Goal: Task Accomplishment & Management: Use online tool/utility

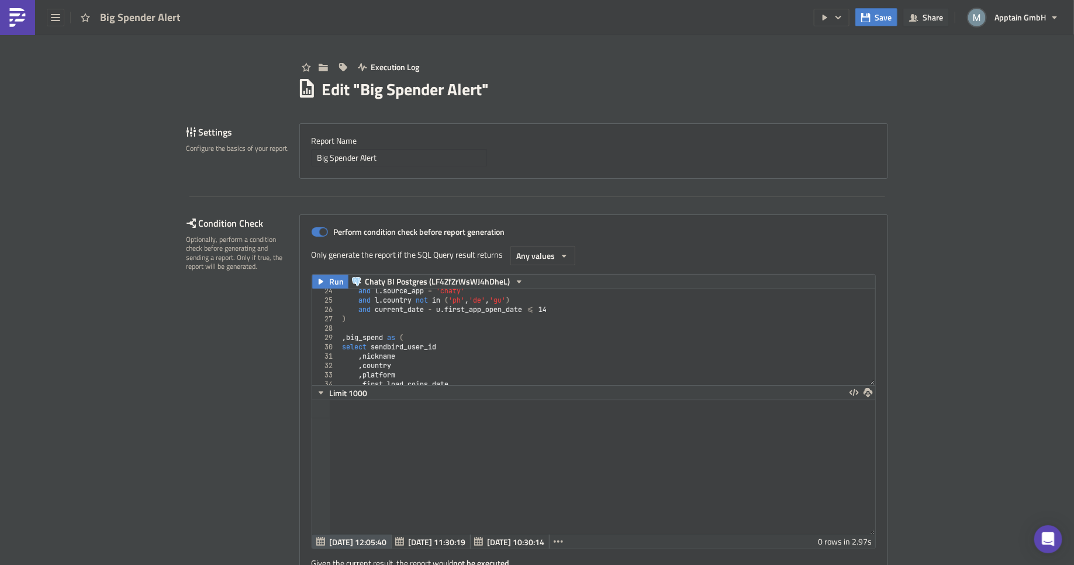
scroll to position [134, 564]
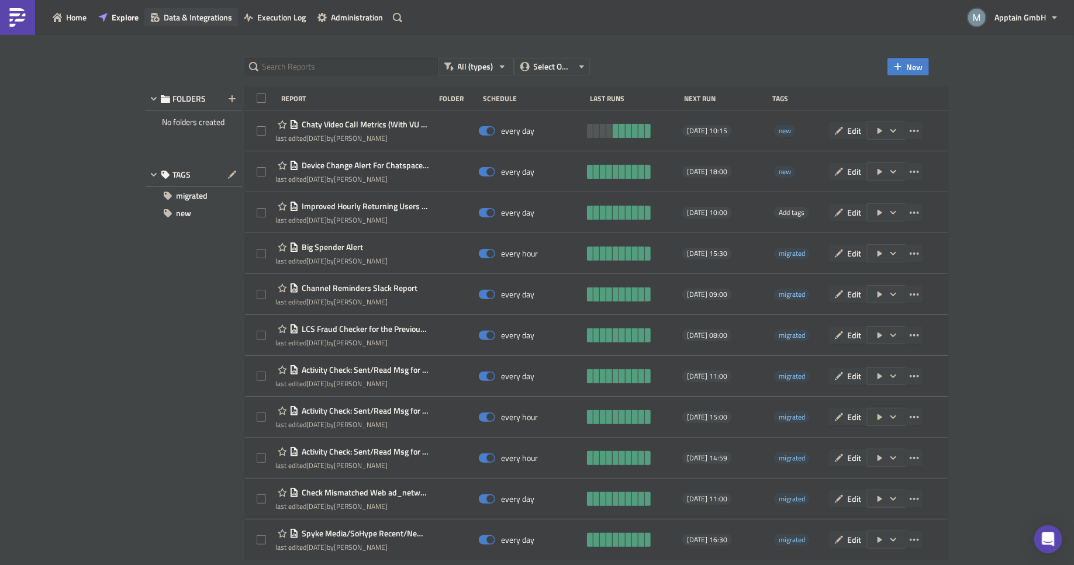
click at [158, 11] on button "Data & Integrations" at bounding box center [191, 17] width 94 height 18
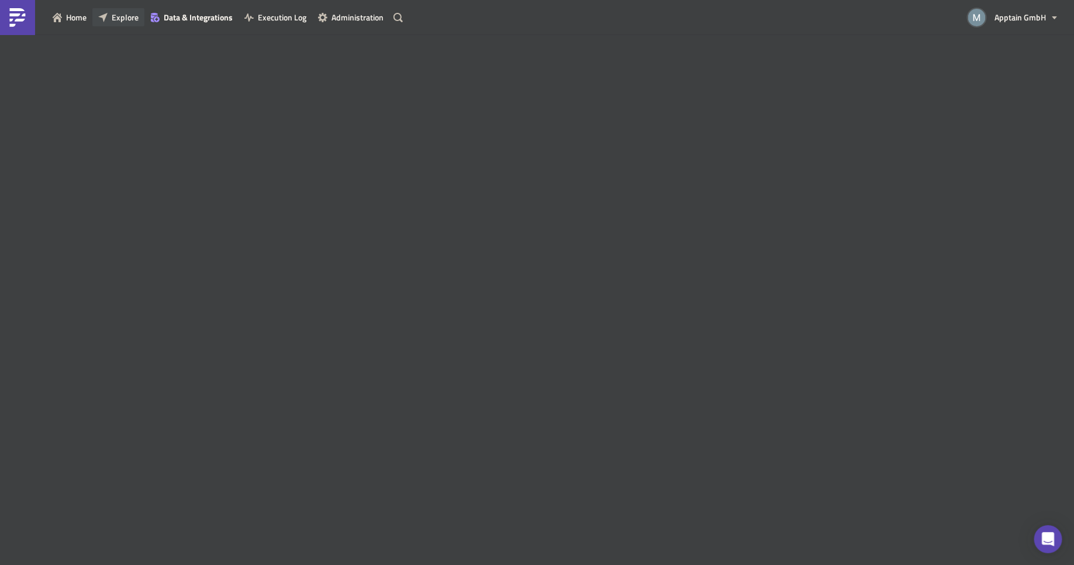
click at [134, 16] on span "Explore" at bounding box center [125, 17] width 27 height 12
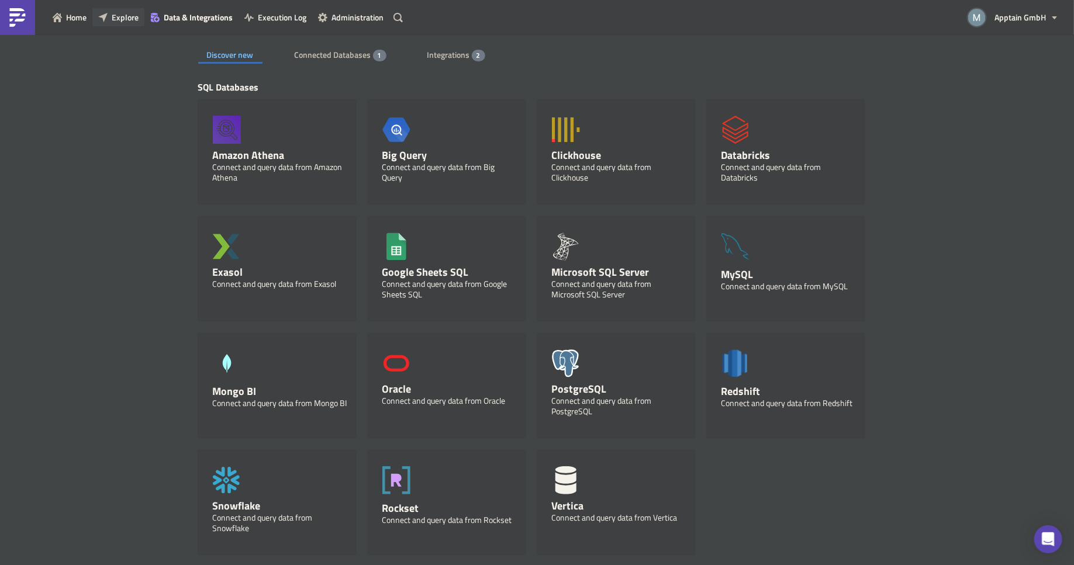
click at [125, 18] on span "Explore" at bounding box center [125, 17] width 27 height 12
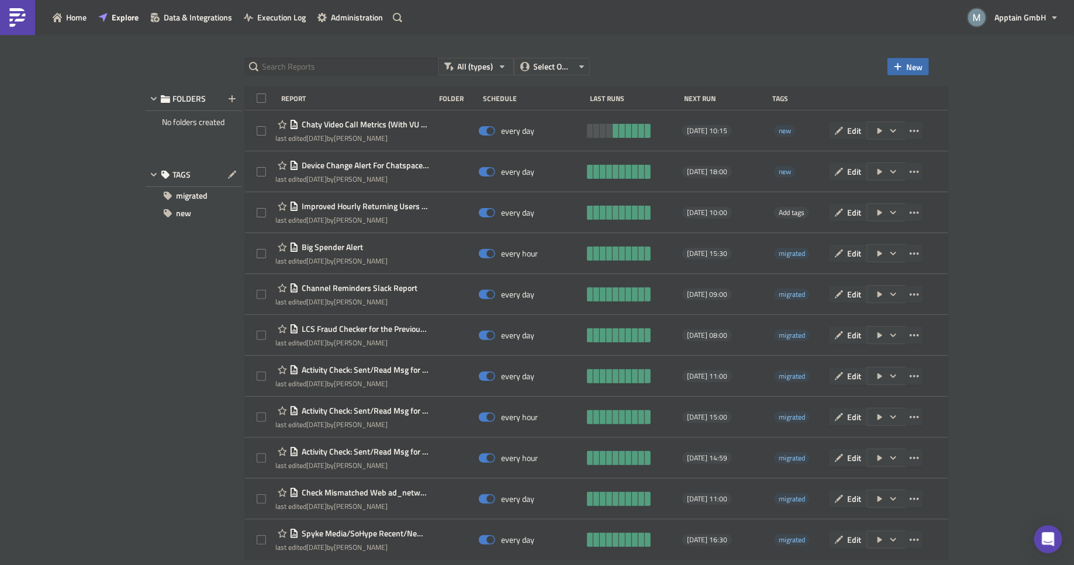
click at [916, 67] on span "New" at bounding box center [915, 67] width 16 height 12
click at [929, 94] on div "Report" at bounding box center [947, 96] width 78 height 12
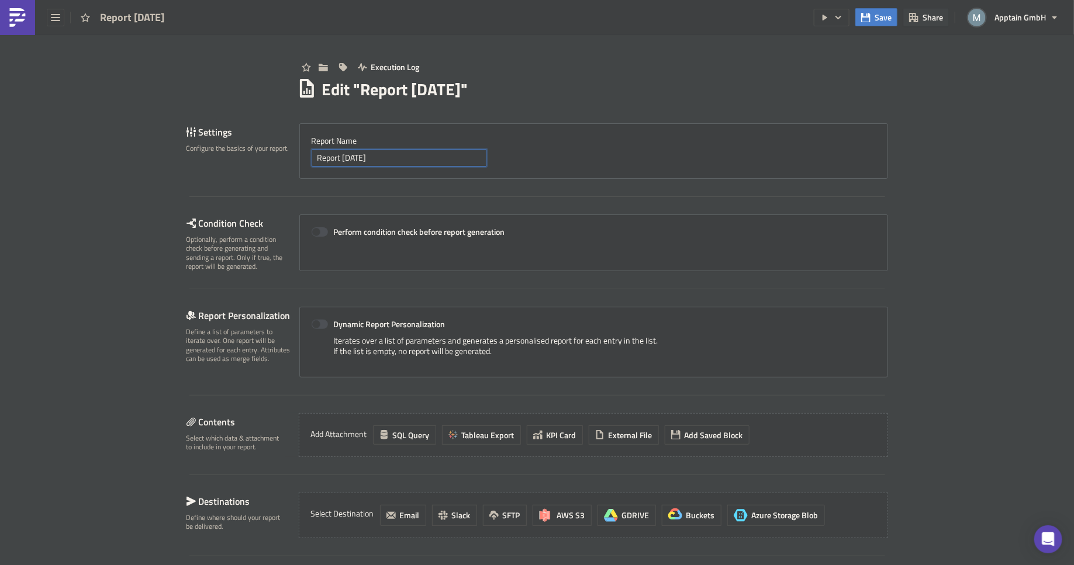
click at [407, 157] on input "Report [DATE]" at bounding box center [399, 158] width 175 height 18
type input "Promoted RU Alert"
click at [312, 233] on span at bounding box center [320, 231] width 16 height 9
click at [314, 233] on input "Perform condition check before report generation" at bounding box center [318, 233] width 8 height 8
checkbox input "true"
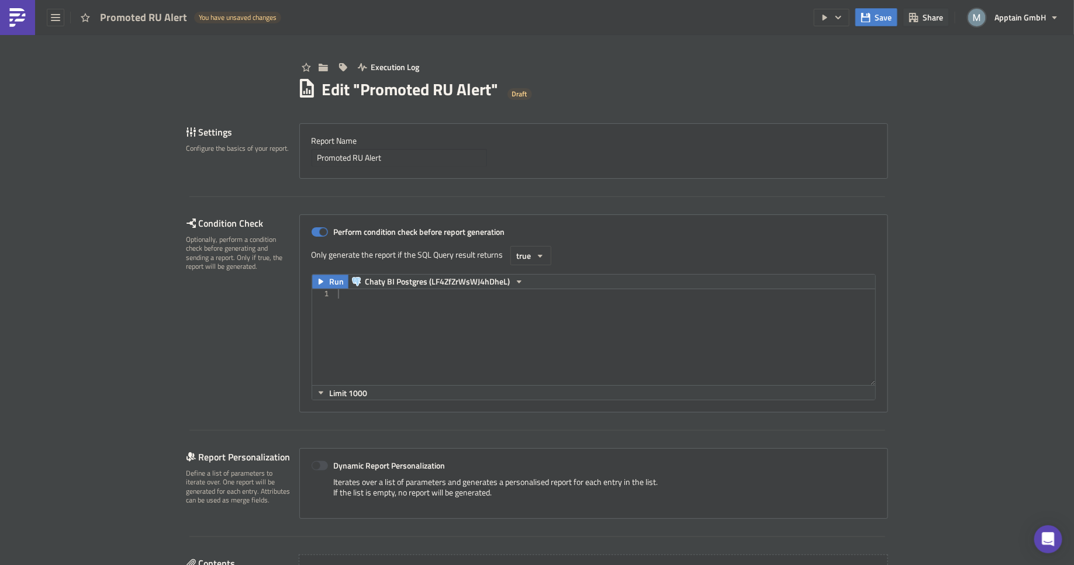
click at [433, 315] on div at bounding box center [606, 346] width 540 height 115
paste textarea ")"
type textarea ")"
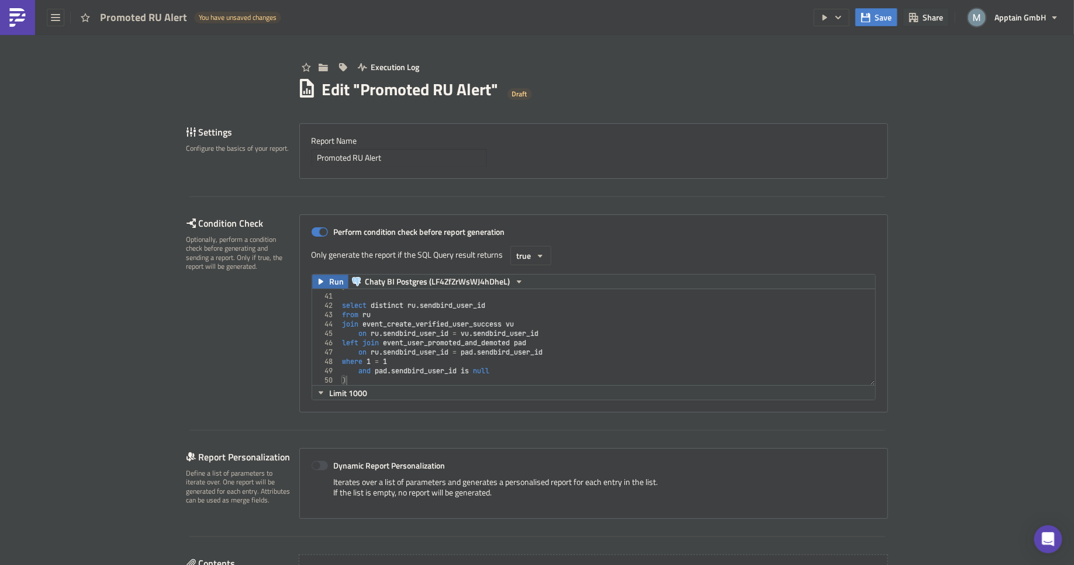
click at [335, 280] on span "Run" at bounding box center [337, 282] width 15 height 14
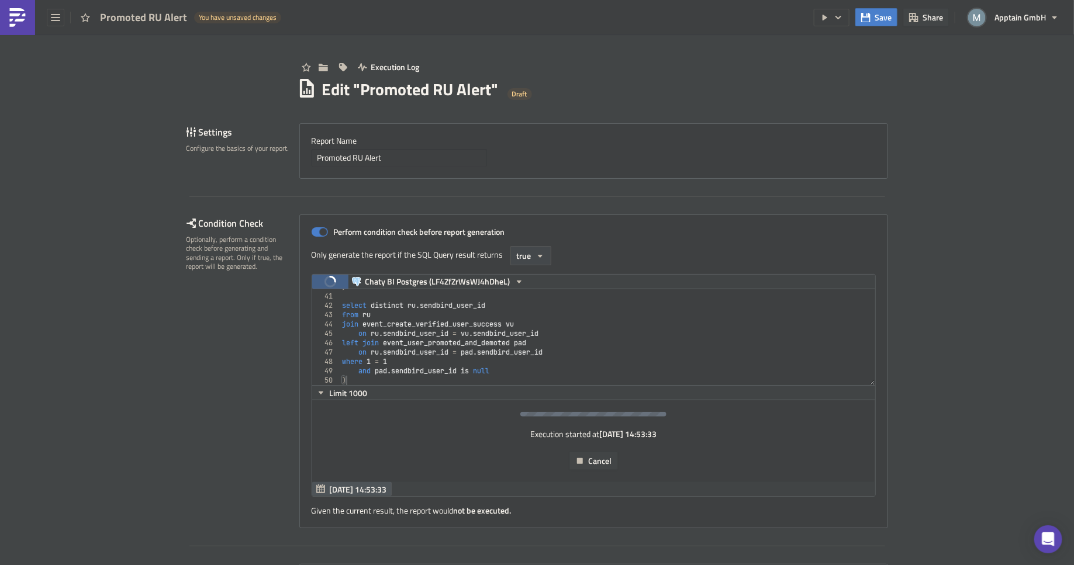
click at [537, 254] on icon "button" at bounding box center [540, 255] width 9 height 9
click at [538, 313] on div "Any values" at bounding box center [560, 311] width 97 height 12
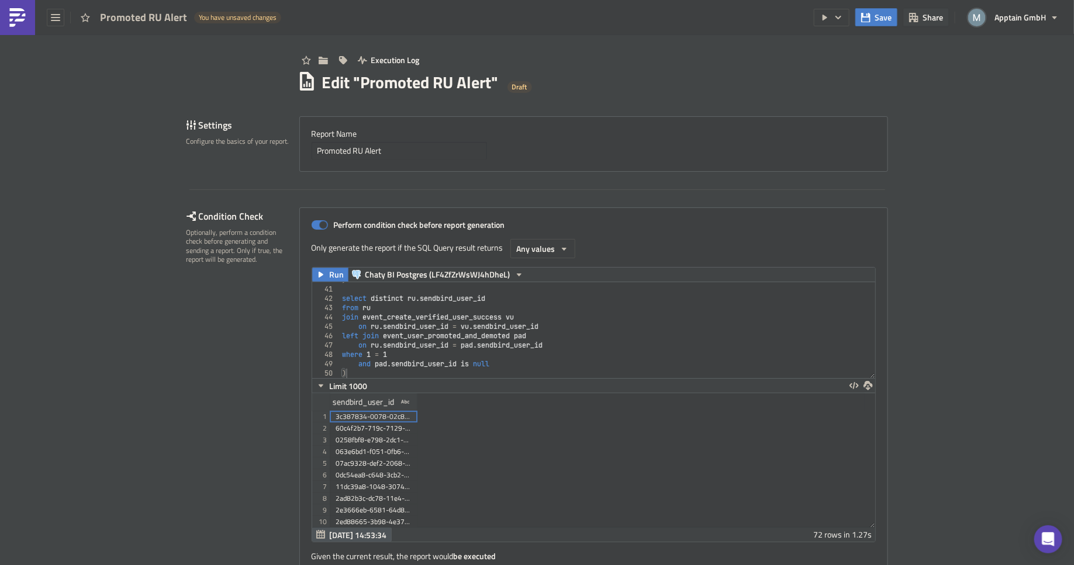
scroll to position [17, 0]
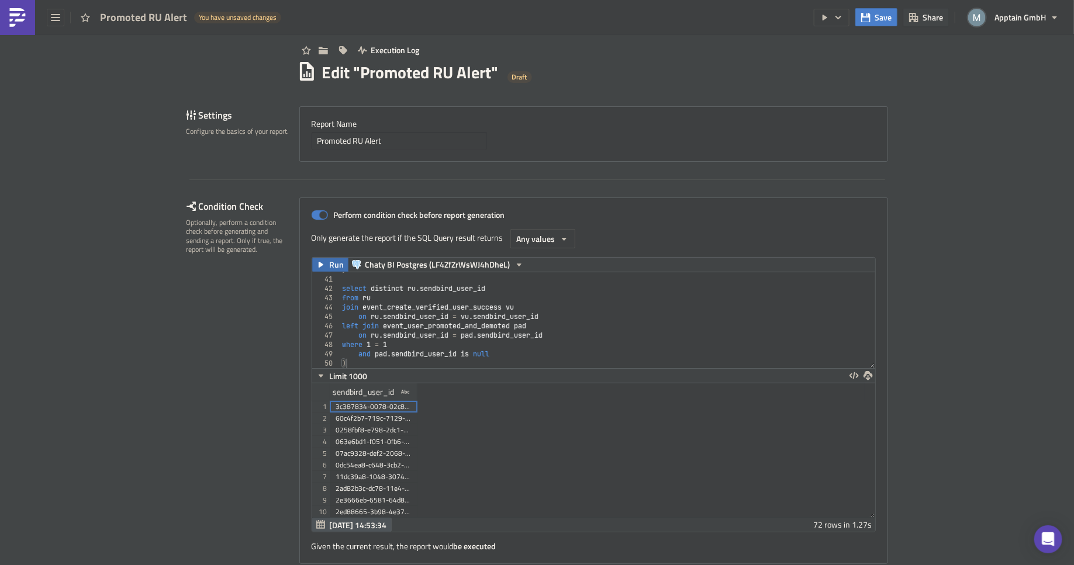
click at [330, 263] on span "Run" at bounding box center [337, 265] width 15 height 14
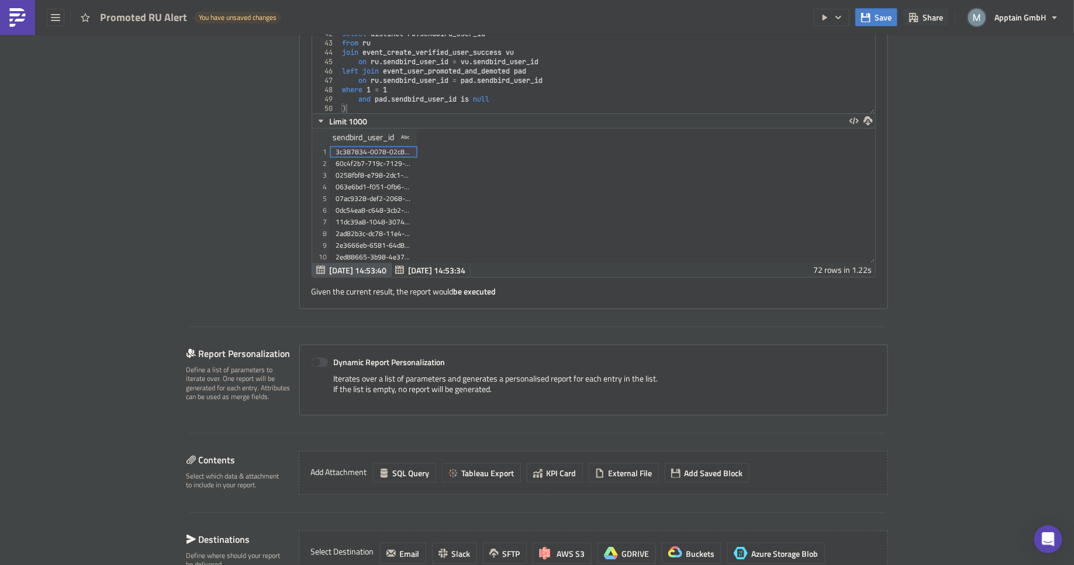
scroll to position [491, 0]
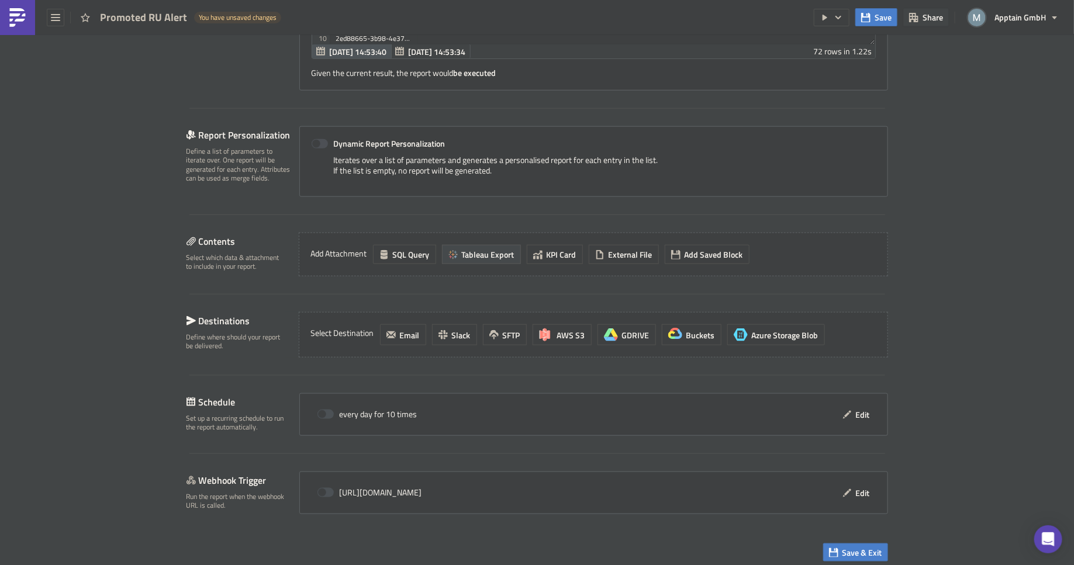
click at [468, 251] on span "Tableau Export" at bounding box center [488, 254] width 53 height 12
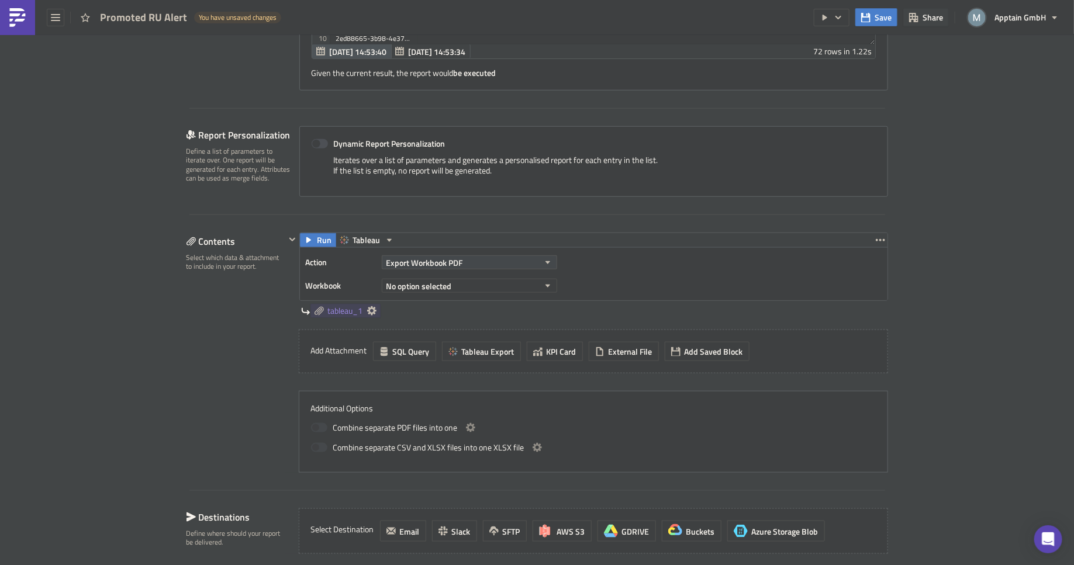
click at [492, 258] on button "Export Workbook PDF" at bounding box center [469, 262] width 175 height 14
click at [446, 368] on div "Export View Image" at bounding box center [433, 371] width 101 height 12
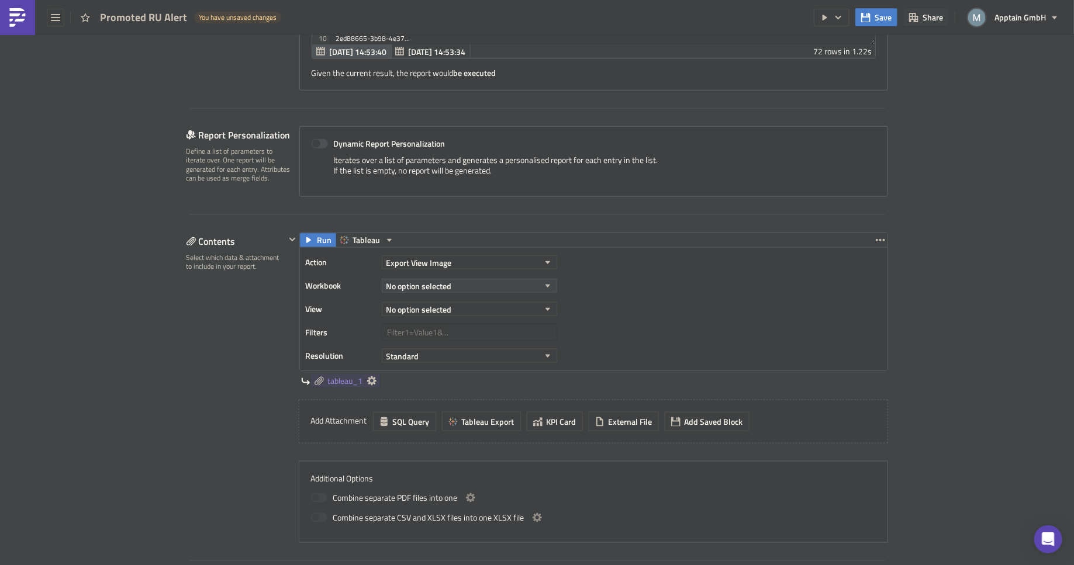
click at [464, 285] on button "No option selected" at bounding box center [469, 286] width 175 height 14
type input "promoted"
click at [486, 318] on span "Feature Related Charts" at bounding box center [491, 321] width 80 height 12
click at [530, 308] on button "No option selected" at bounding box center [469, 309] width 175 height 14
click at [489, 346] on div "Promoted RU's Without Create RU Event" at bounding box center [453, 345] width 140 height 12
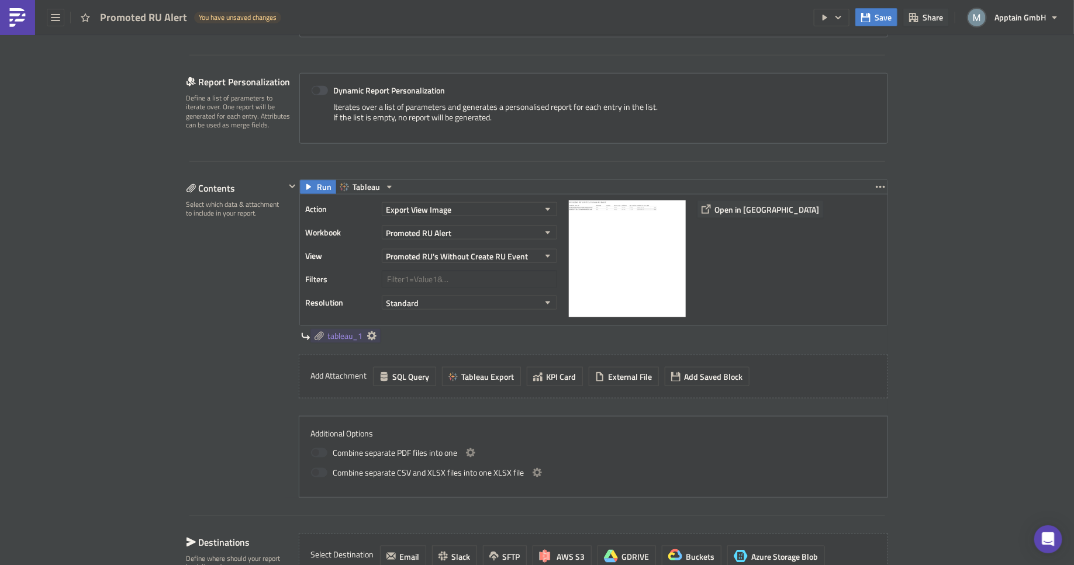
scroll to position [560, 0]
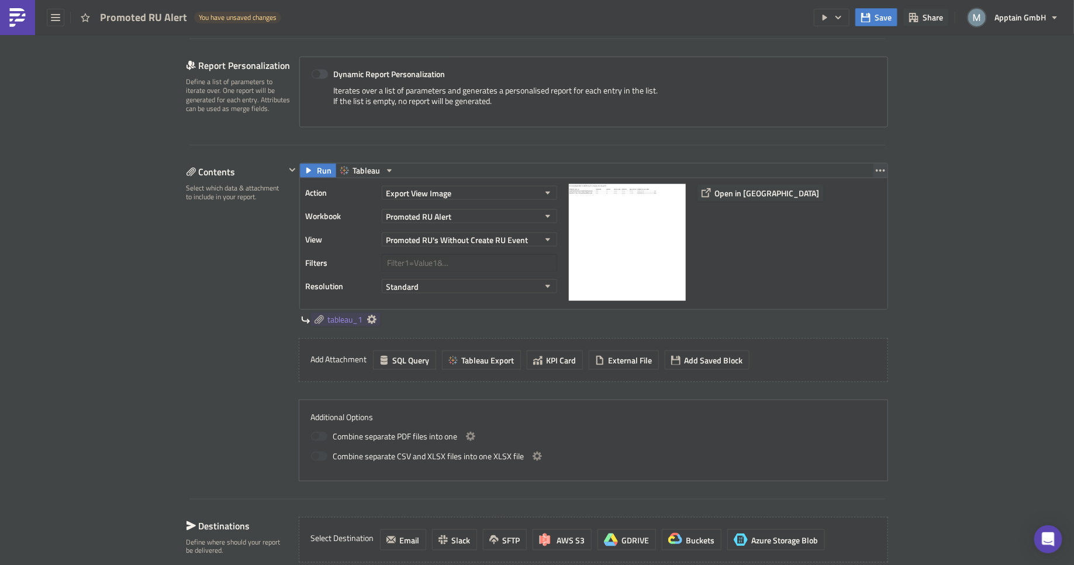
click at [876, 168] on icon "button" at bounding box center [880, 170] width 9 height 9
click at [213, 385] on div "Contents Select which data & attachment to include in your report." at bounding box center [236, 322] width 99 height 319
click at [474, 354] on span "Tableau Export" at bounding box center [488, 360] width 53 height 12
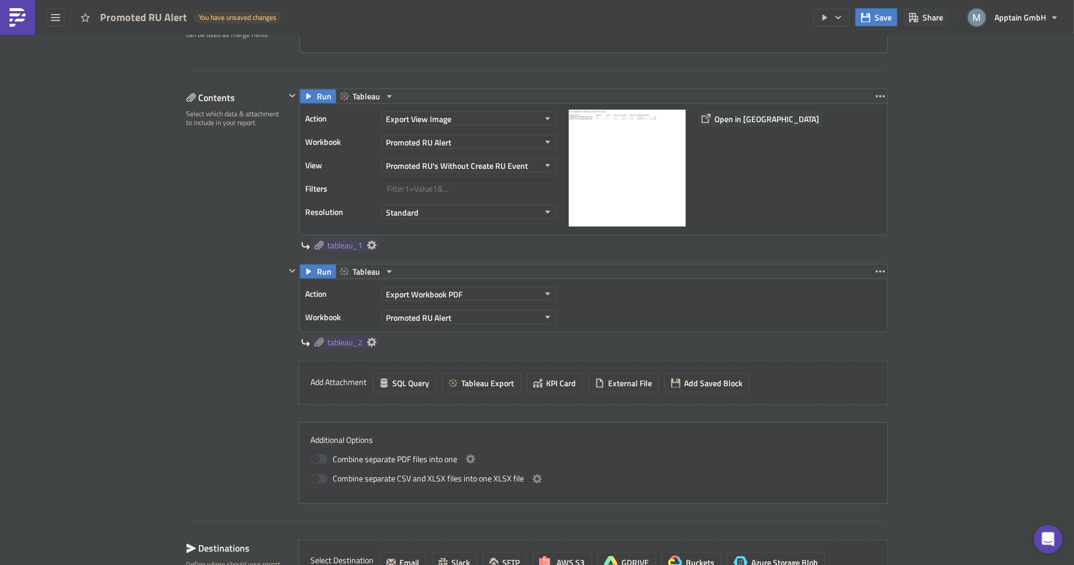
scroll to position [634, 0]
click at [468, 290] on button "Export Workbook PDF" at bounding box center [469, 294] width 175 height 14
click at [430, 402] on div "Export View Image" at bounding box center [433, 402] width 101 height 12
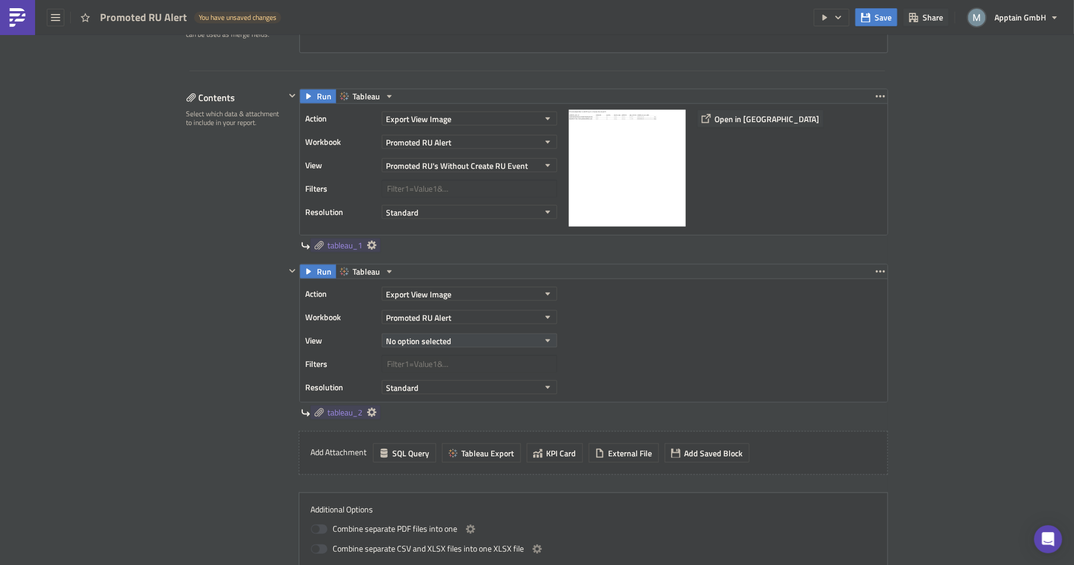
click at [454, 338] on button "No option selected" at bounding box center [469, 341] width 175 height 14
click at [473, 313] on button "Promoted RU Alert" at bounding box center [469, 317] width 175 height 14
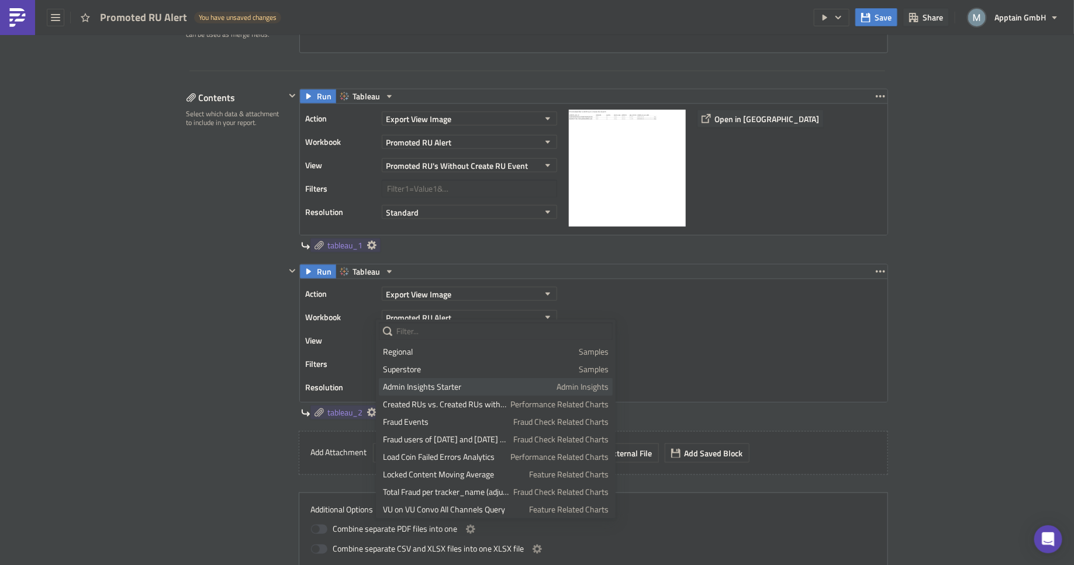
click at [443, 384] on div "Admin Insights Starter" at bounding box center [468, 387] width 170 height 12
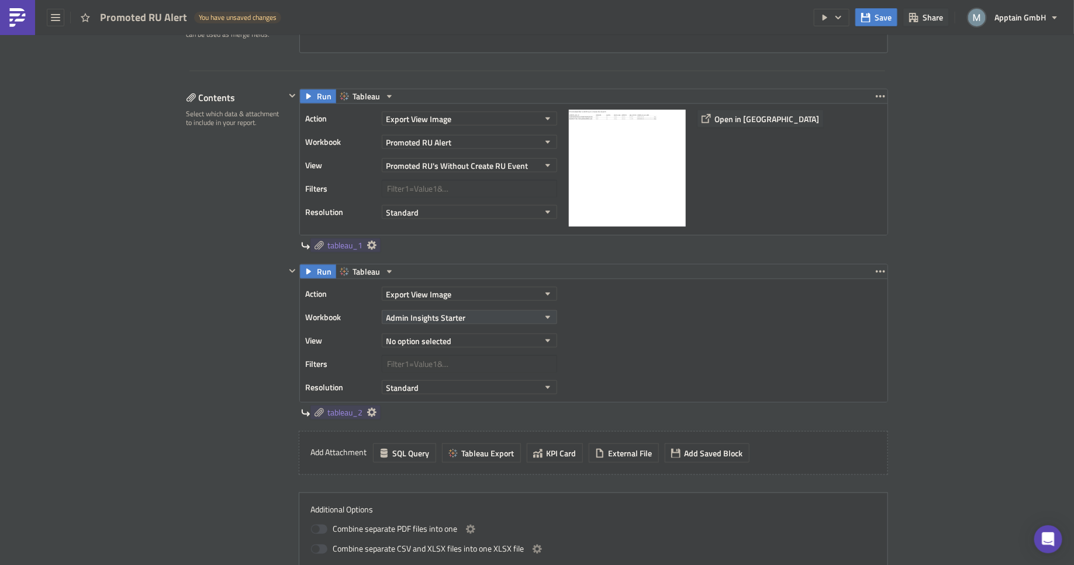
click at [489, 312] on button "Admin Insights Starter" at bounding box center [469, 317] width 175 height 14
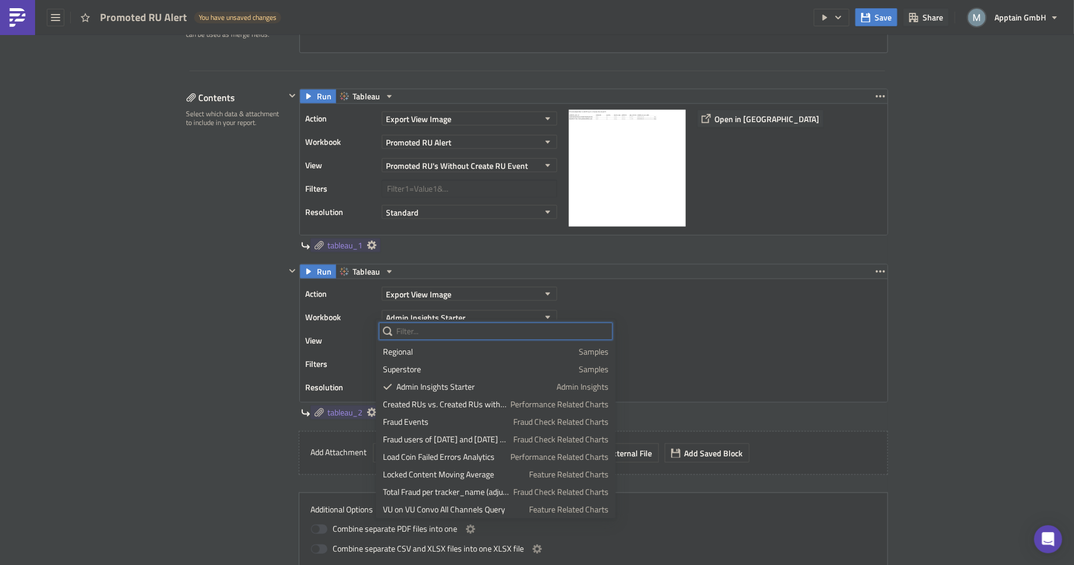
click at [471, 333] on input "text" at bounding box center [496, 332] width 234 height 18
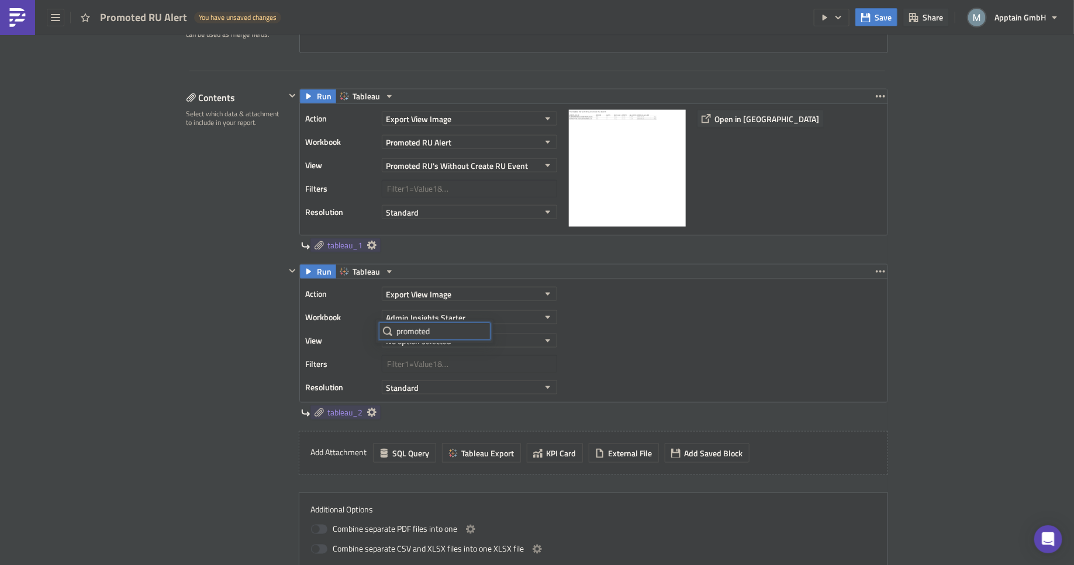
click at [442, 333] on input "promoted" at bounding box center [435, 332] width 112 height 18
type input "promoted"
click at [481, 310] on button "Admin Insights Starter" at bounding box center [469, 317] width 175 height 14
click at [461, 331] on input "promoted" at bounding box center [435, 332] width 112 height 18
type input "promoted ru"
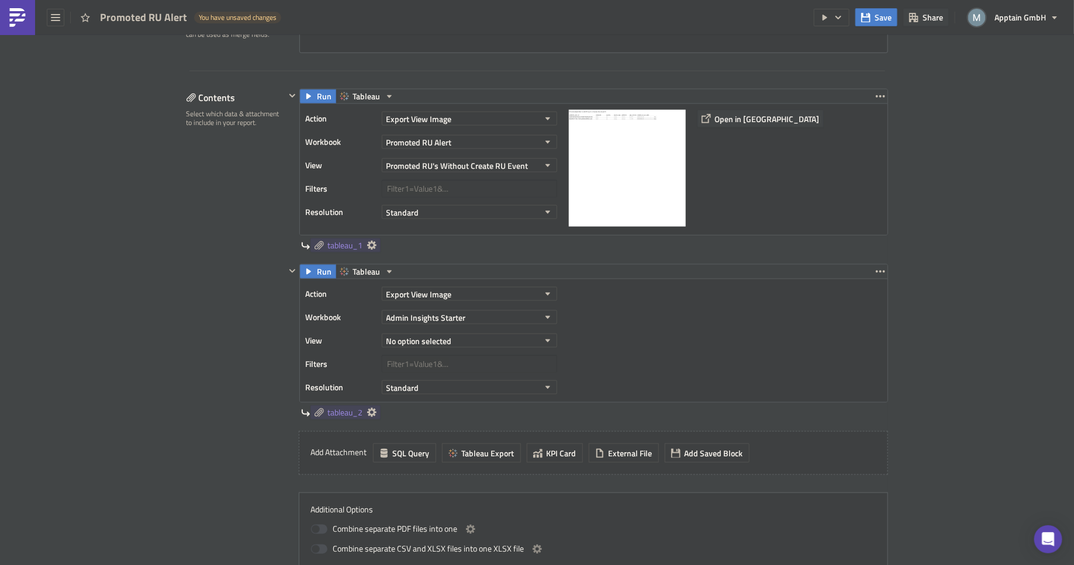
click at [702, 297] on div "Action Export View Image Workbook Admin Insights Starter View No option selecte…" at bounding box center [594, 340] width 588 height 123
click at [545, 316] on icon "button" at bounding box center [547, 317] width 5 height 3
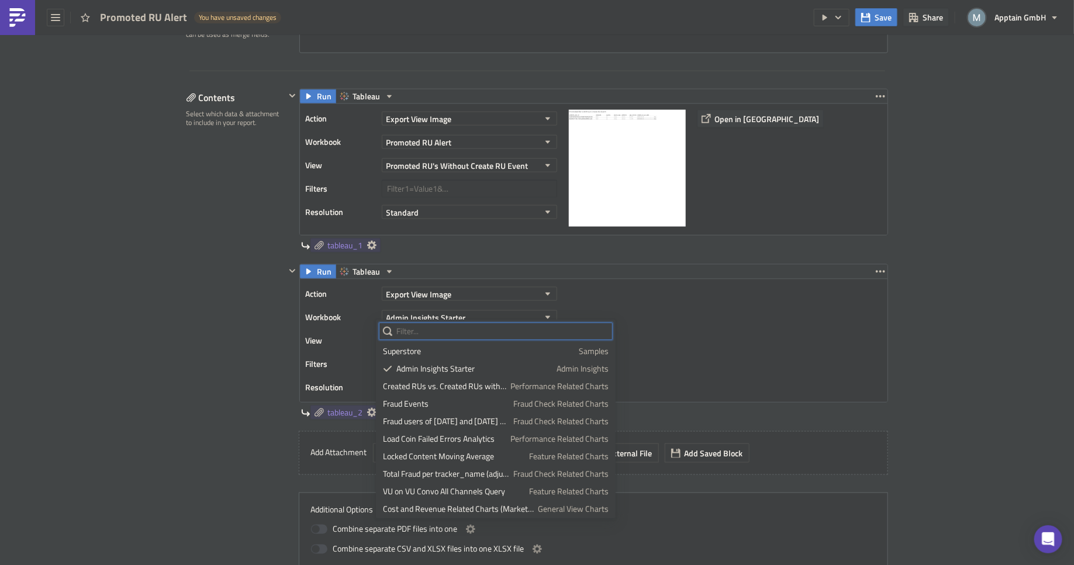
scroll to position [0, 0]
click at [670, 354] on div "Action Export View Image Workbook Admin Insights Starter View No option selecte…" at bounding box center [594, 340] width 588 height 123
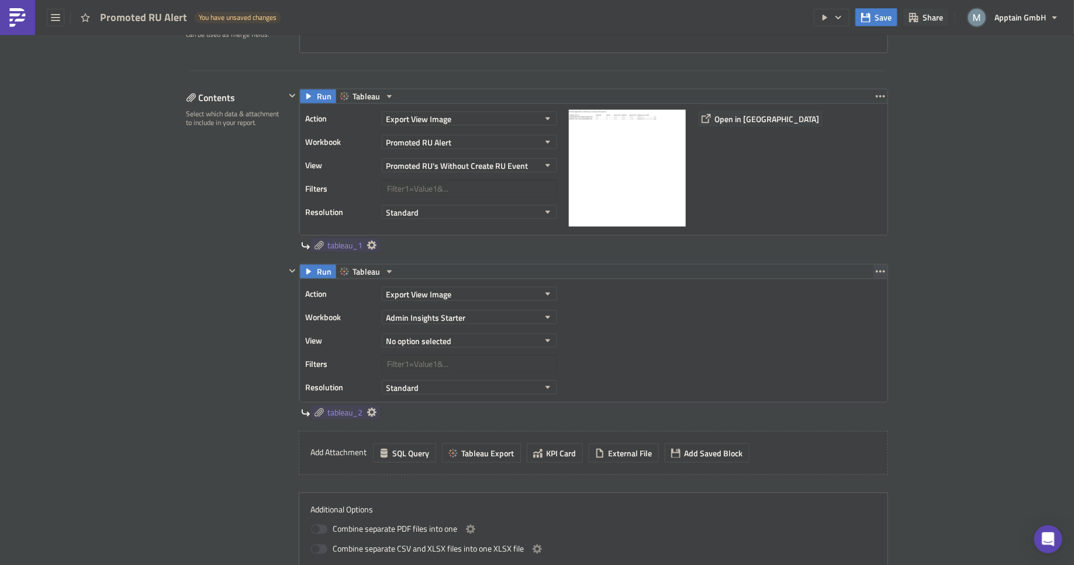
click at [877, 267] on icon "button" at bounding box center [880, 271] width 9 height 9
click at [859, 335] on div "Remove" at bounding box center [882, 336] width 78 height 12
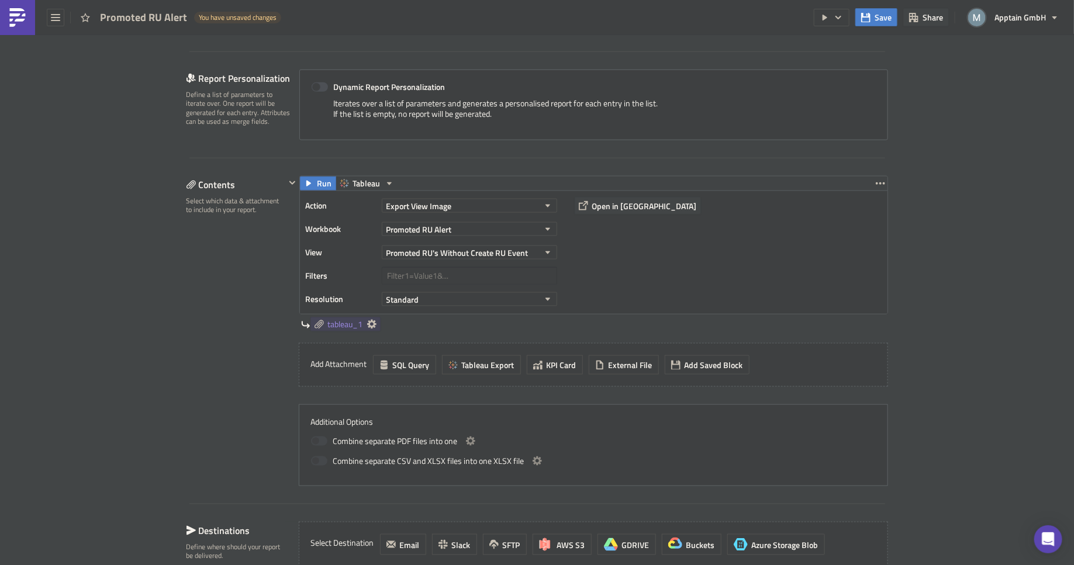
scroll to position [539, 0]
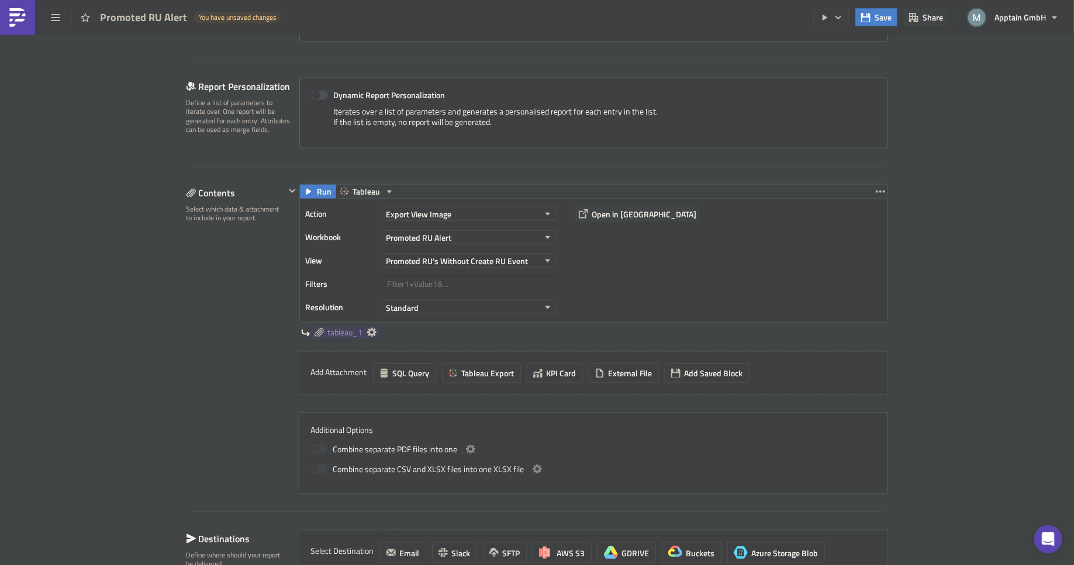
click at [614, 262] on div "Action Export View Image Workbook Promoted RU Alert View Promoted RU's Without …" at bounding box center [594, 260] width 588 height 123
click at [878, 192] on icon "button" at bounding box center [880, 191] width 9 height 9
click at [872, 215] on div "Duplicate" at bounding box center [882, 216] width 78 height 12
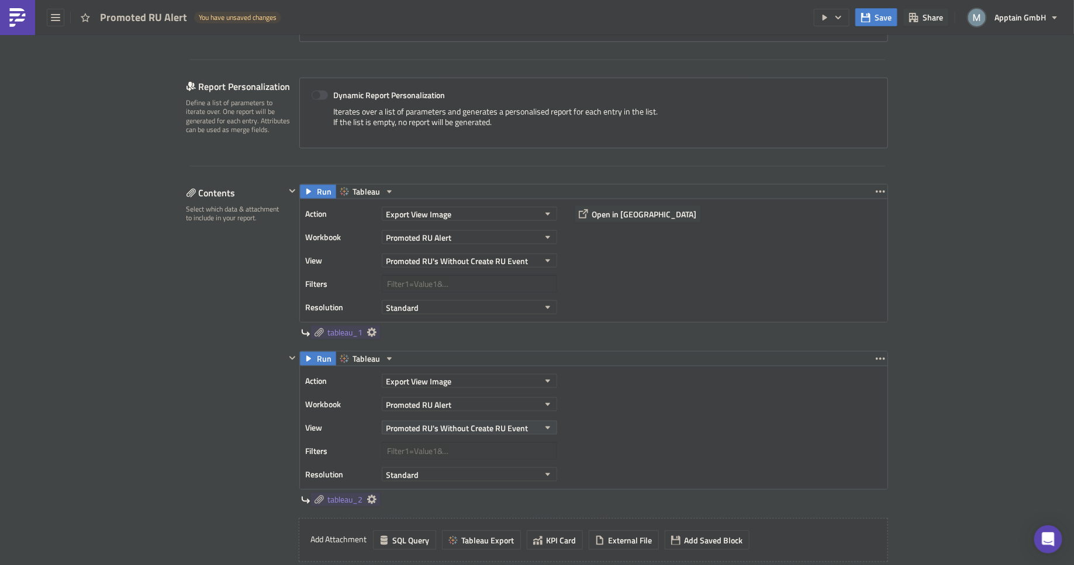
click at [547, 424] on icon "button" at bounding box center [547, 427] width 9 height 9
click at [477, 481] on div "Promoted RU's Without Promote Event" at bounding box center [460, 480] width 154 height 12
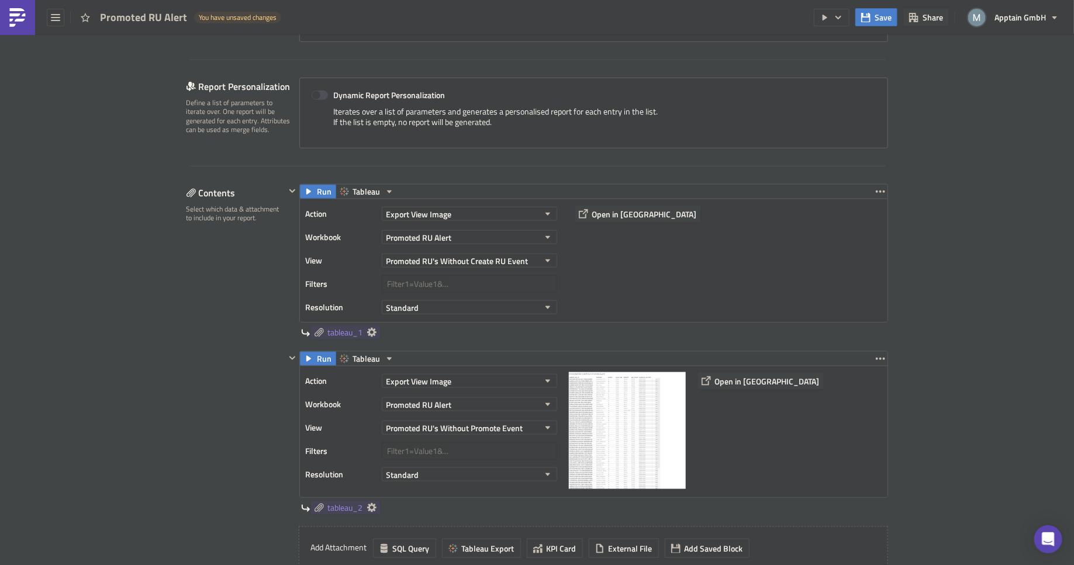
click at [209, 373] on div "Contents Select which data & attachment to include in your report." at bounding box center [236, 427] width 99 height 486
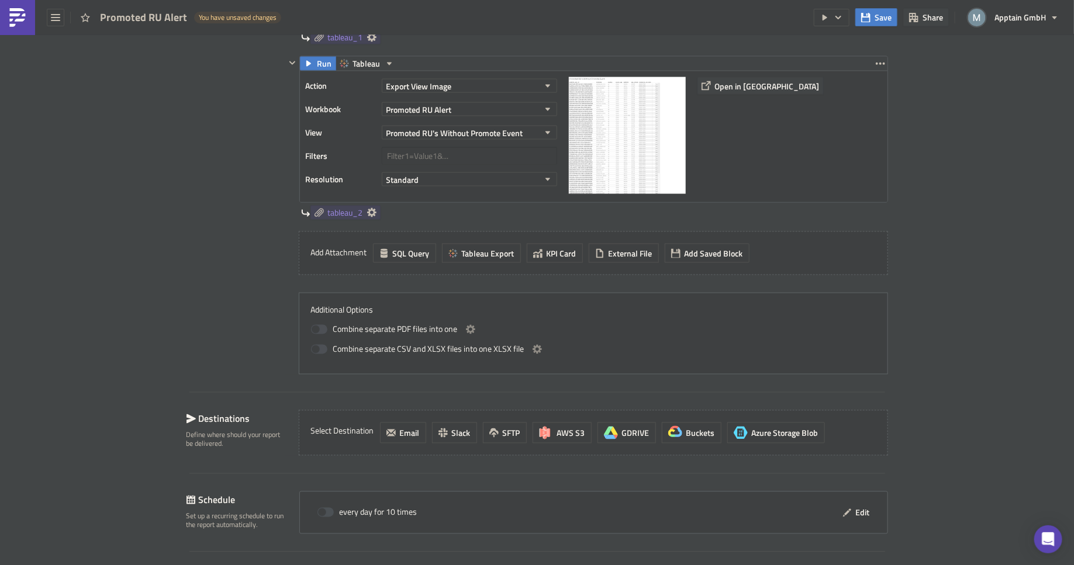
scroll to position [841, 0]
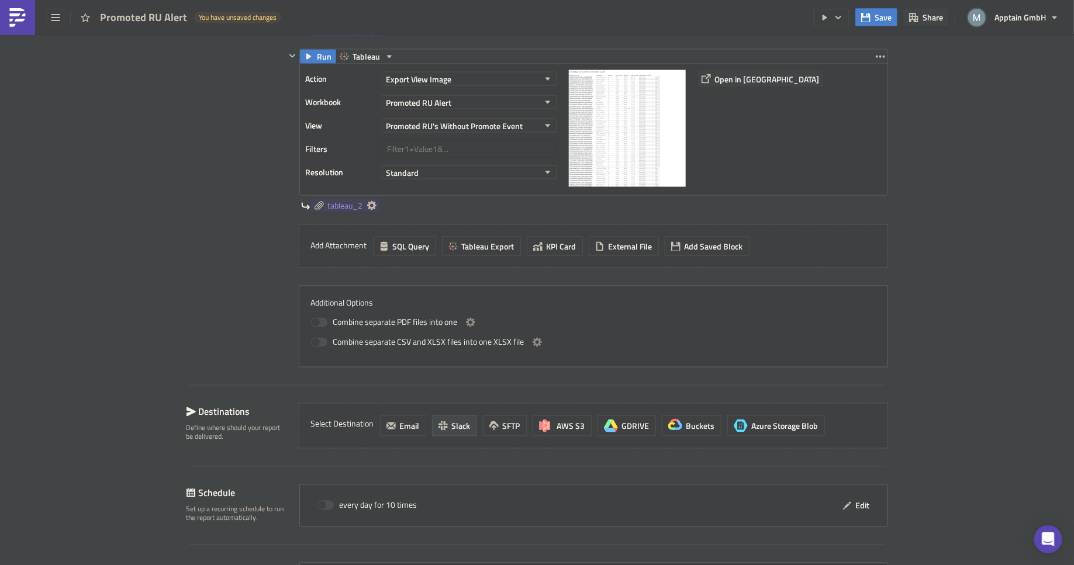
click at [452, 420] on span "Slack" at bounding box center [461, 426] width 19 height 12
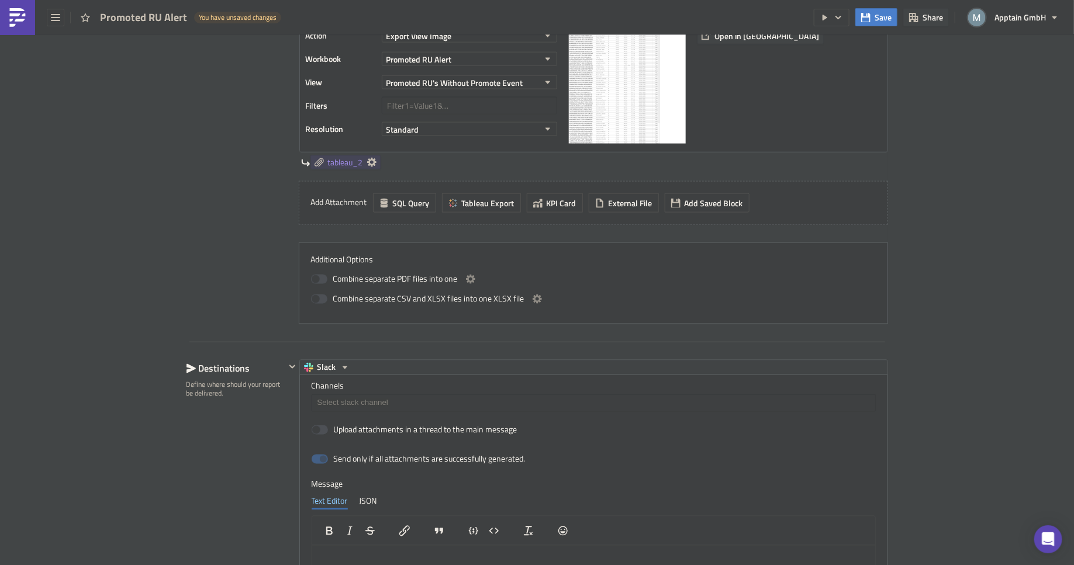
scroll to position [971, 0]
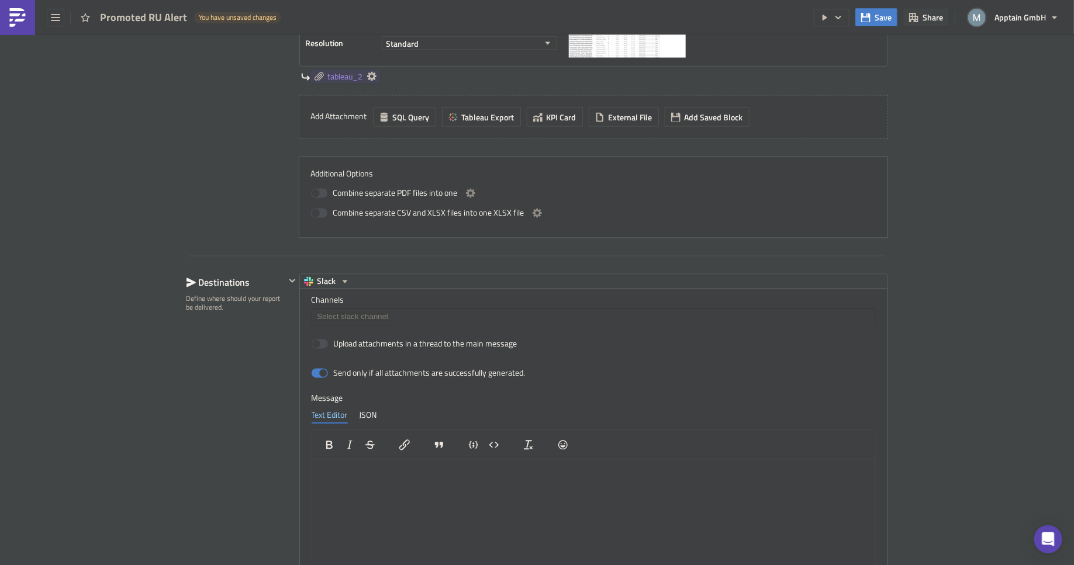
click at [351, 312] on input at bounding box center [593, 318] width 557 height 12
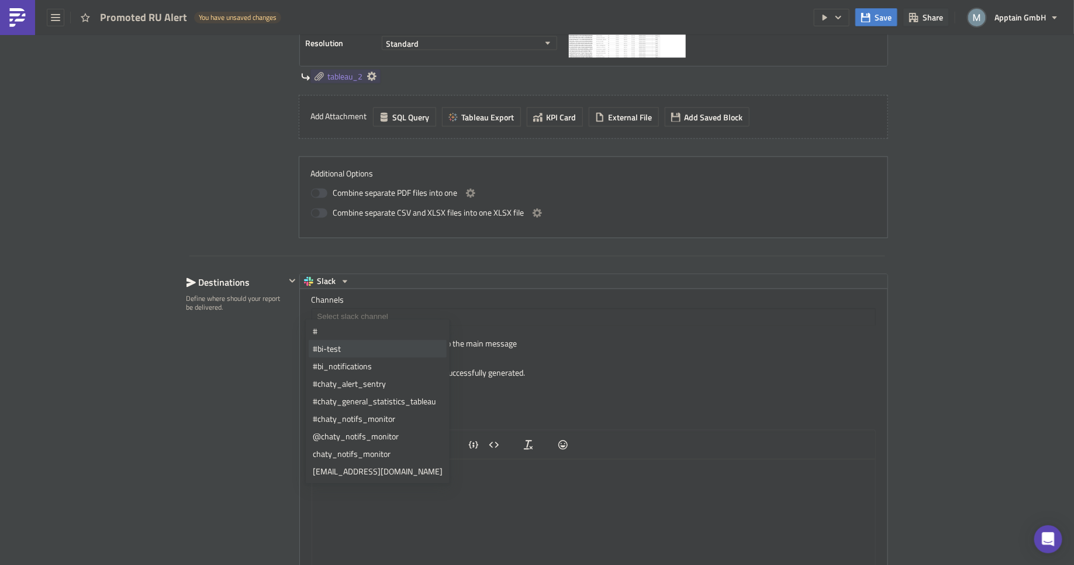
click at [340, 345] on div "#bi-test" at bounding box center [378, 349] width 130 height 12
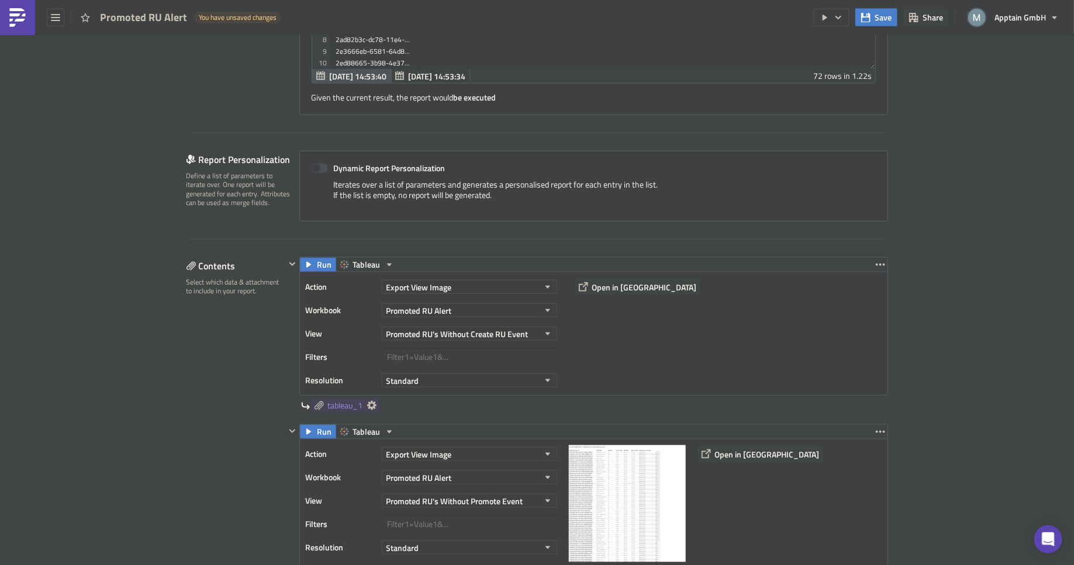
scroll to position [0, 0]
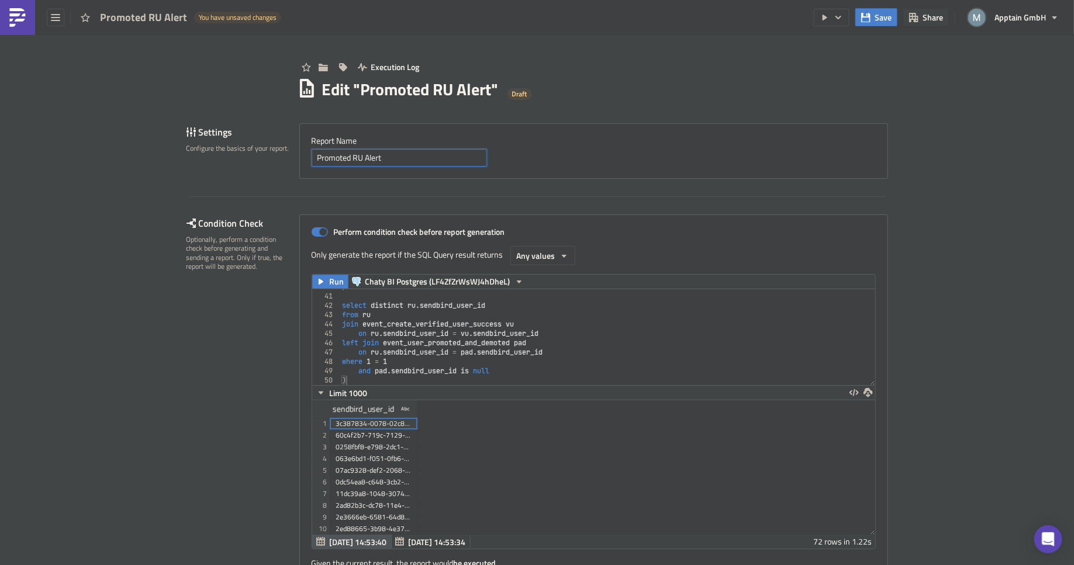
click at [396, 158] on input "Promoted RU Alert" at bounding box center [399, 158] width 175 height 18
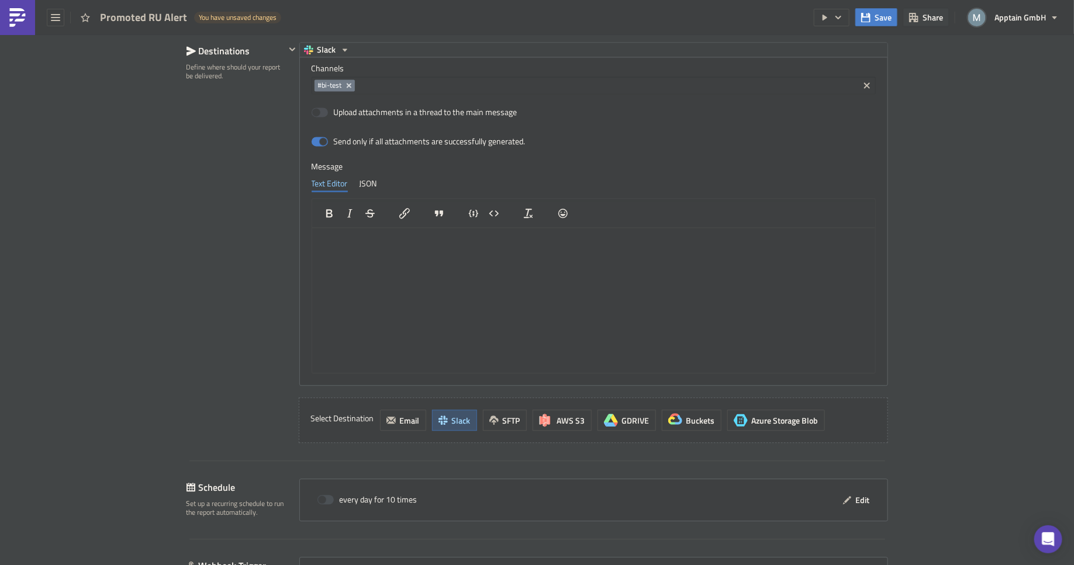
click at [388, 209] on div at bounding box center [405, 213] width 34 height 23
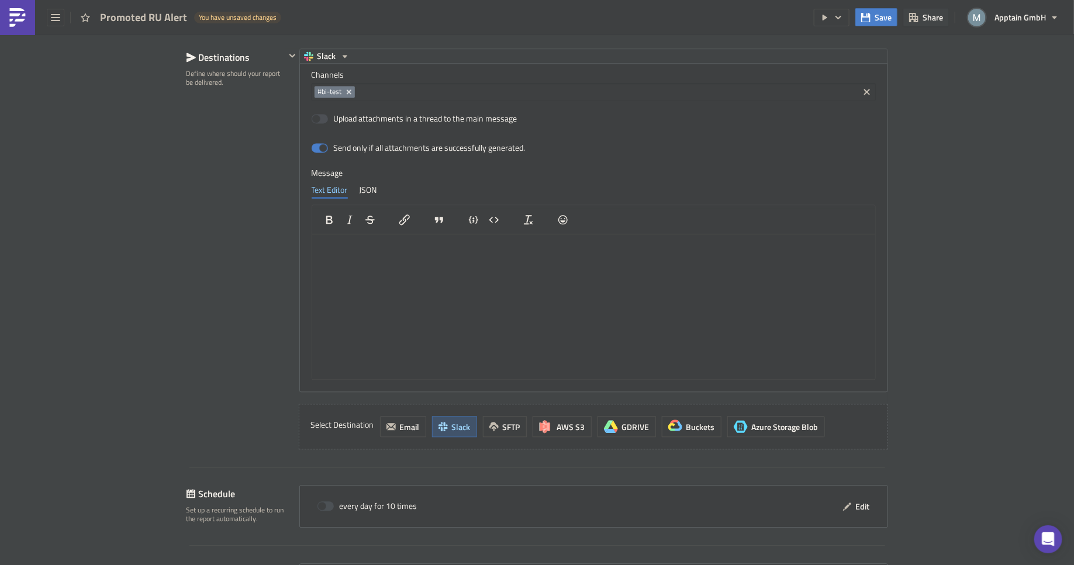
scroll to position [1196, 0]
click at [396, 247] on p "Rich Text Area. Press ALT-0 for help." at bounding box center [593, 243] width 554 height 9
paste body "Rich Text Area. Press ALT-0 for help."
click at [326, 216] on icon "Bold" at bounding box center [329, 220] width 6 height 8
click at [325, 217] on icon "Bold" at bounding box center [329, 220] width 14 height 14
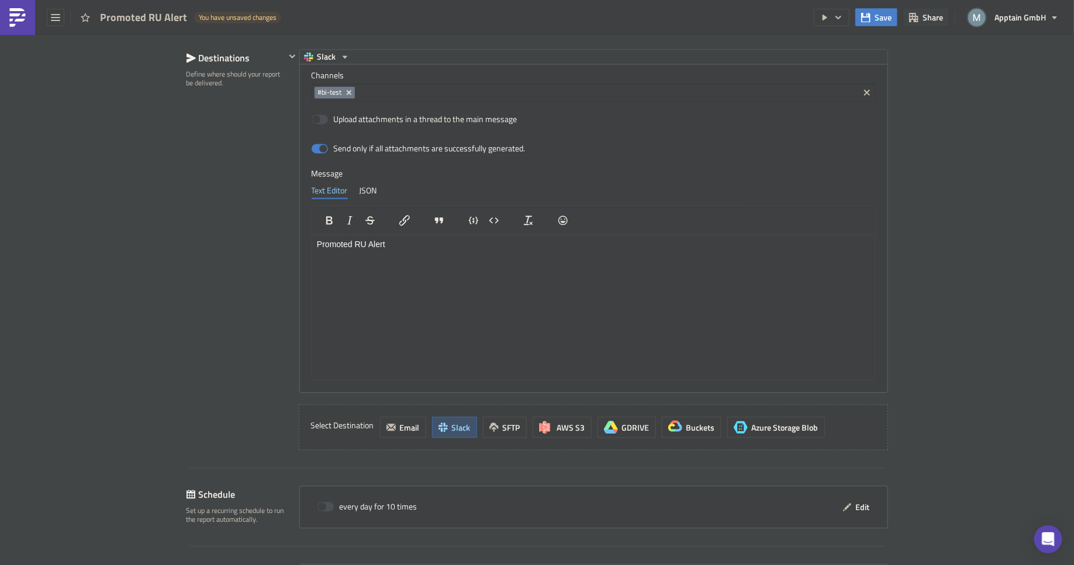
click at [447, 253] on html "Promoted RU Alert" at bounding box center [593, 243] width 563 height 19
drag, startPoint x: 572, startPoint y: 287, endPoint x: 339, endPoint y: 288, distance: 232.7
click at [340, 288] on li "VU's who came from RU but without event_create_regular_user" at bounding box center [605, 286] width 530 height 9
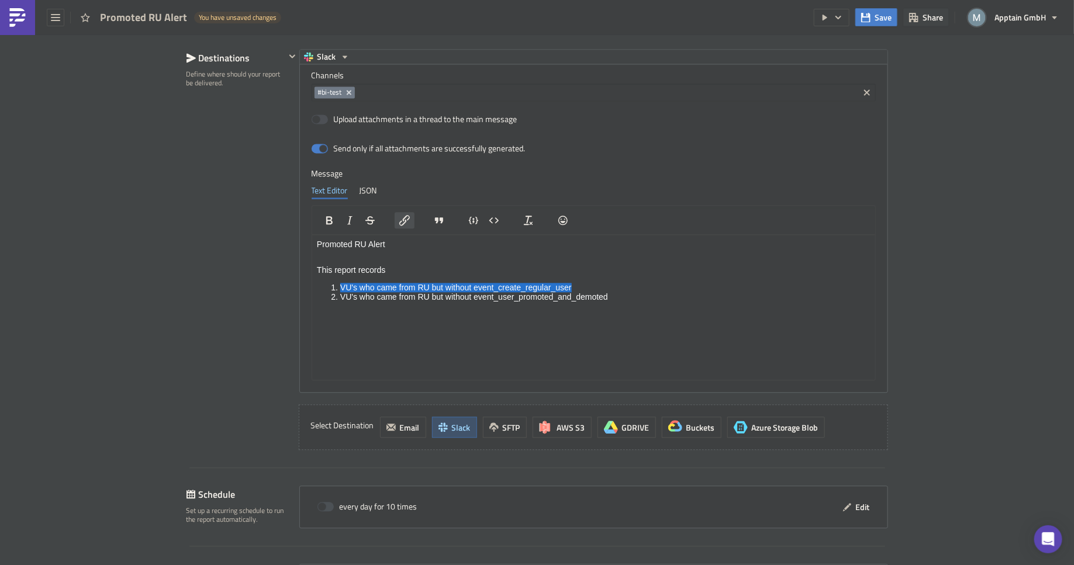
click at [399, 213] on icon "Insert/edit link" at bounding box center [405, 220] width 14 height 14
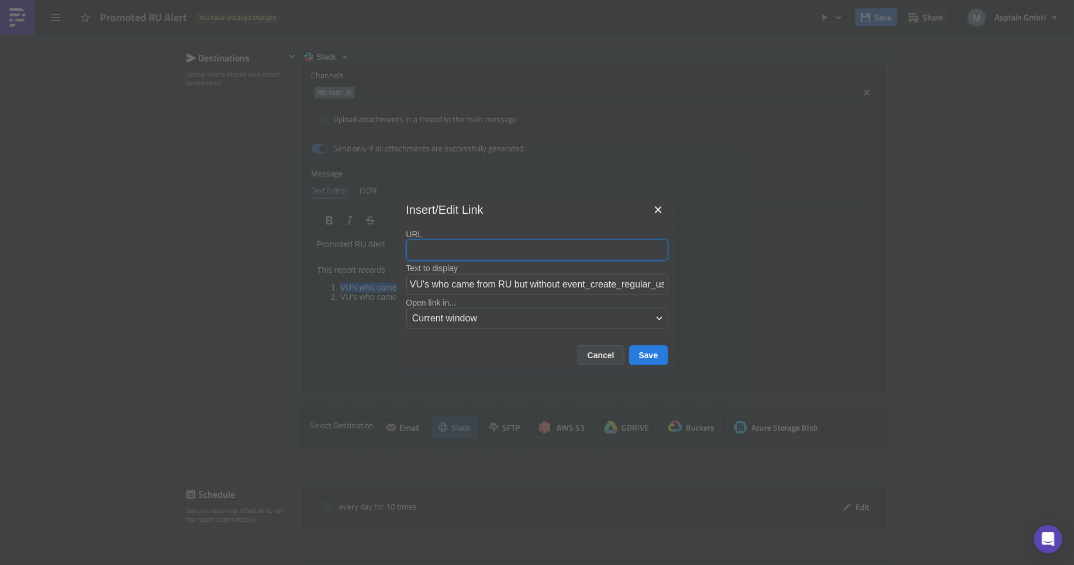
paste input "[URL][DOMAIN_NAME]"
type input "[URL][DOMAIN_NAME]"
click at [651, 353] on button "Save" at bounding box center [648, 356] width 39 height 20
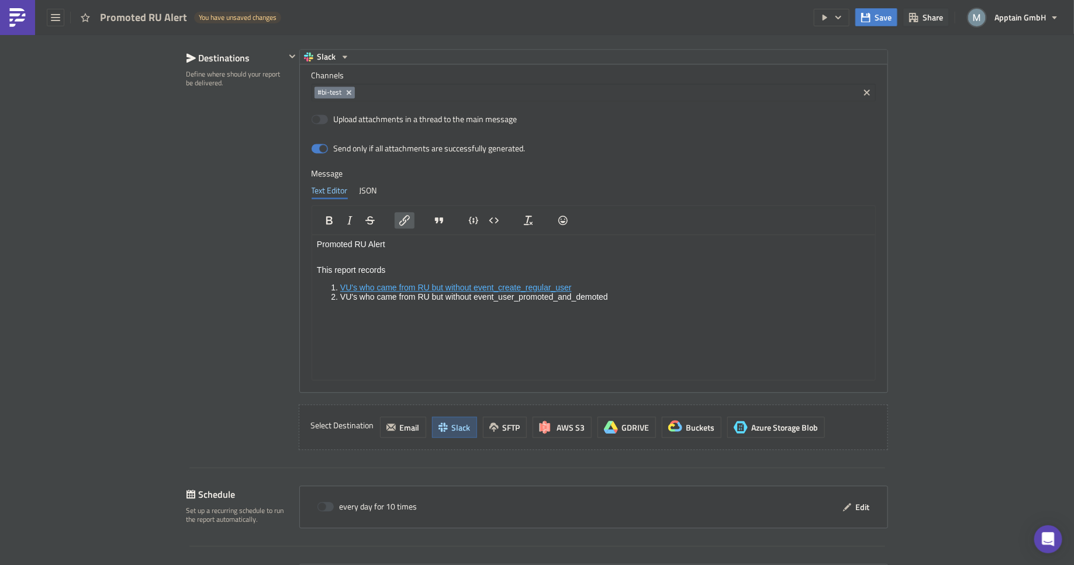
click at [612, 294] on li "VU's who came from RU but without event_user_promoted_and_demoted" at bounding box center [605, 296] width 530 height 9
drag, startPoint x: 612, startPoint y: 294, endPoint x: 340, endPoint y: 298, distance: 271.3
click at [340, 298] on li "VU's who came from RU but without event_user_promoted_and_demoted" at bounding box center [605, 296] width 530 height 9
click at [400, 216] on icon "Insert/edit link" at bounding box center [405, 220] width 14 height 14
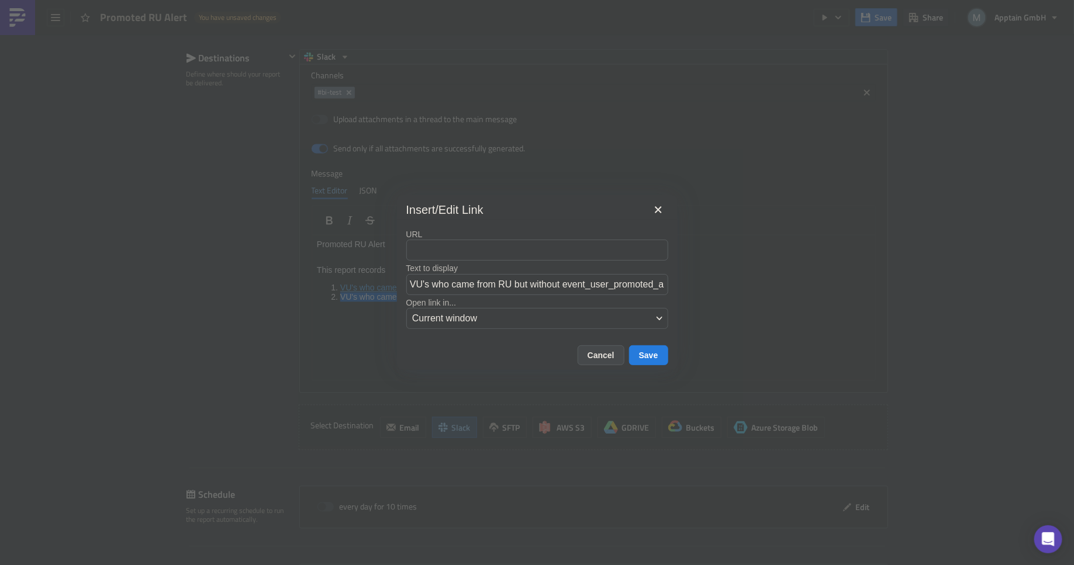
type input "[URL][DOMAIN_NAME]"
click at [649, 355] on button "Save" at bounding box center [648, 356] width 39 height 20
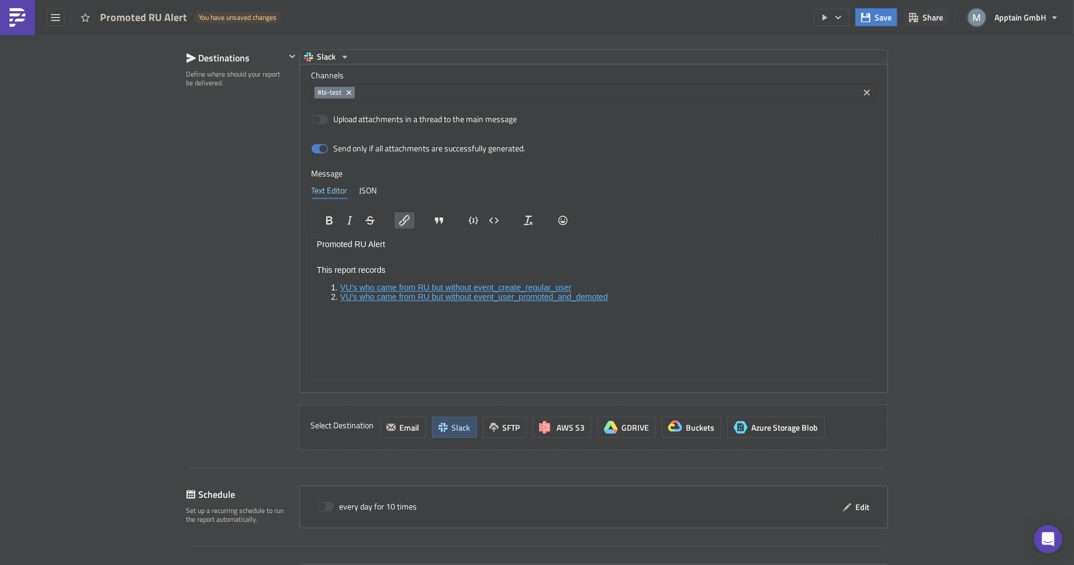
click at [199, 351] on div "Destinations Define where should your report be delivered." at bounding box center [236, 249] width 99 height 401
click at [441, 309] on html "Promoted RU Alert This report records VU's who came from RU but without event_c…" at bounding box center [593, 271] width 563 height 75
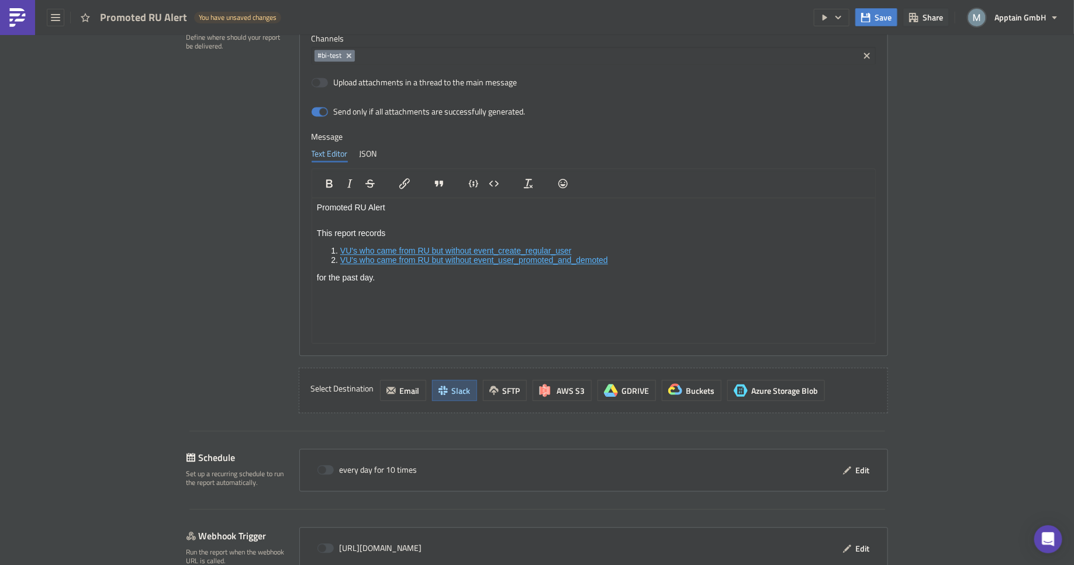
scroll to position [1286, 0]
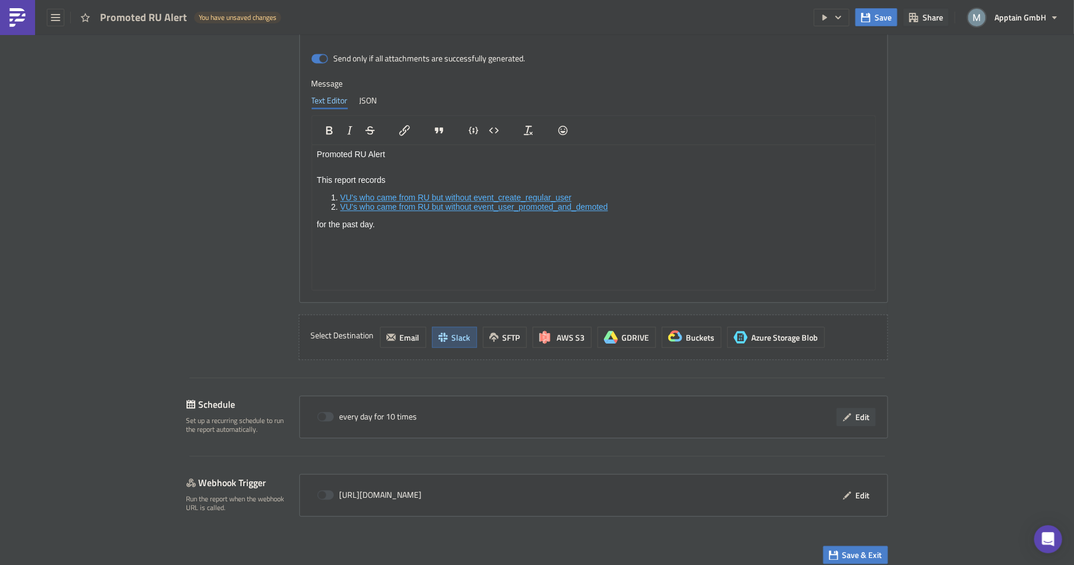
click at [858, 413] on span "Edit" at bounding box center [863, 417] width 14 height 12
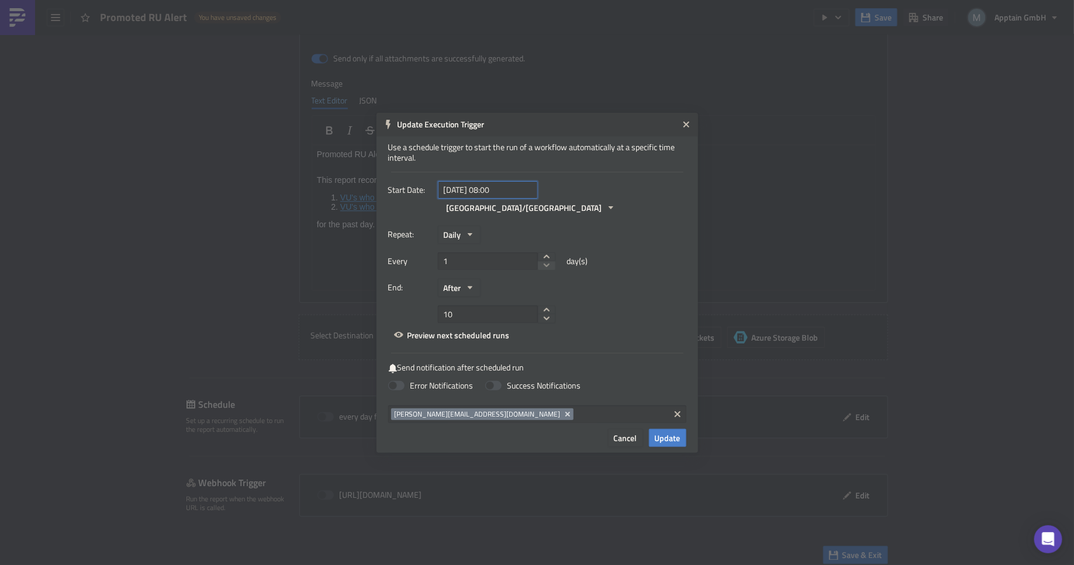
select select "7"
select select "2025"
drag, startPoint x: 517, startPoint y: 197, endPoint x: 490, endPoint y: 201, distance: 27.2
click at [490, 199] on input "[DATE] 08:00" at bounding box center [488, 190] width 100 height 18
type input "[DATE] 15:15"
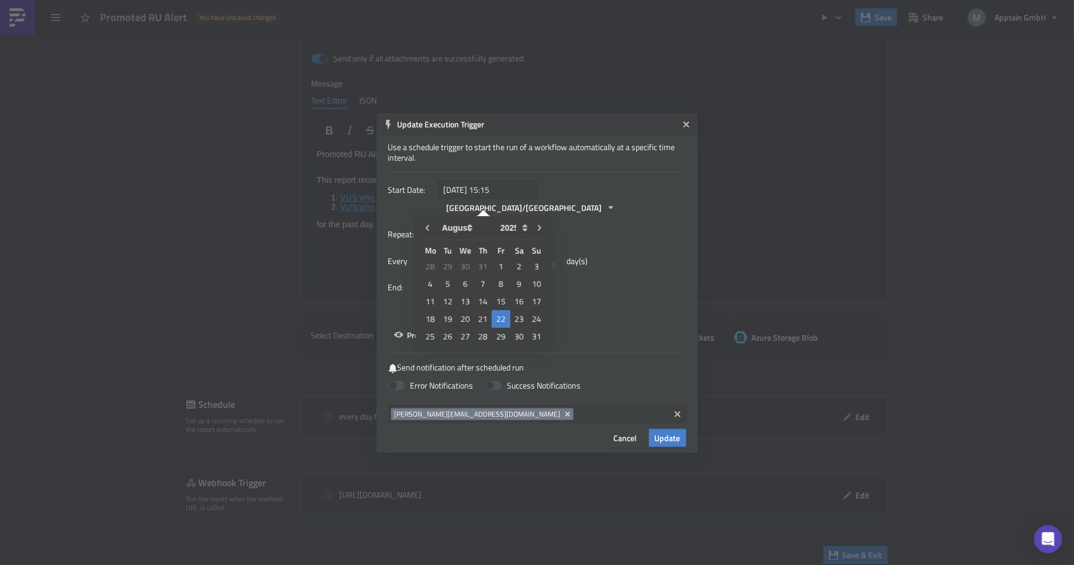
click at [637, 230] on div "Repeat: Daily" at bounding box center [537, 235] width 298 height 18
click at [469, 283] on icon "button" at bounding box center [469, 287] width 9 height 9
click at [465, 303] on div "Never" at bounding box center [493, 309] width 97 height 12
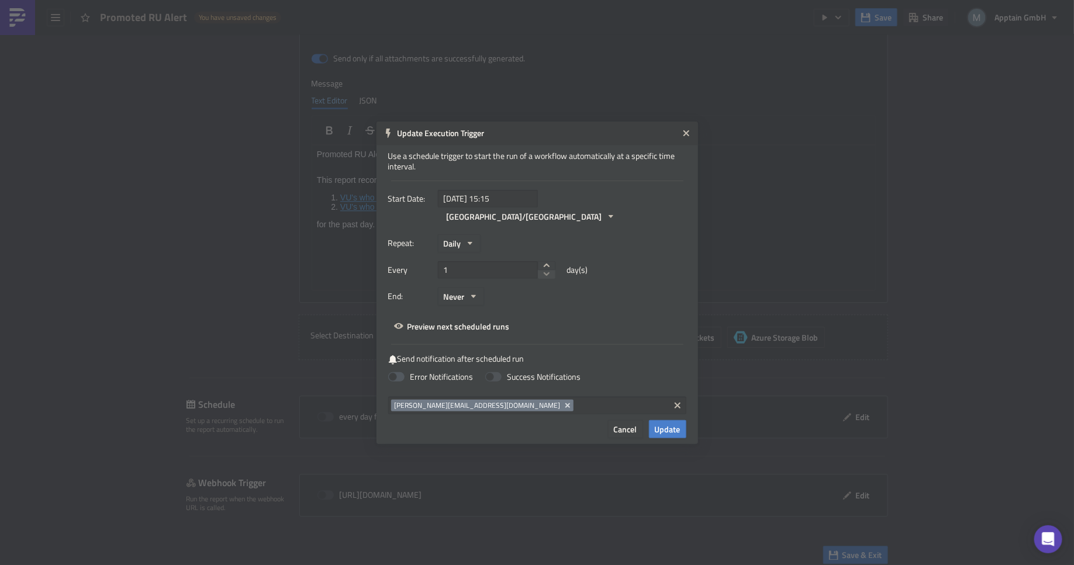
click at [394, 372] on span at bounding box center [396, 376] width 16 height 9
click at [10, 9] on input "Error Notifications" at bounding box center [6, 6] width 8 height 8
checkbox input "true"
click at [671, 423] on span "Update" at bounding box center [668, 429] width 26 height 12
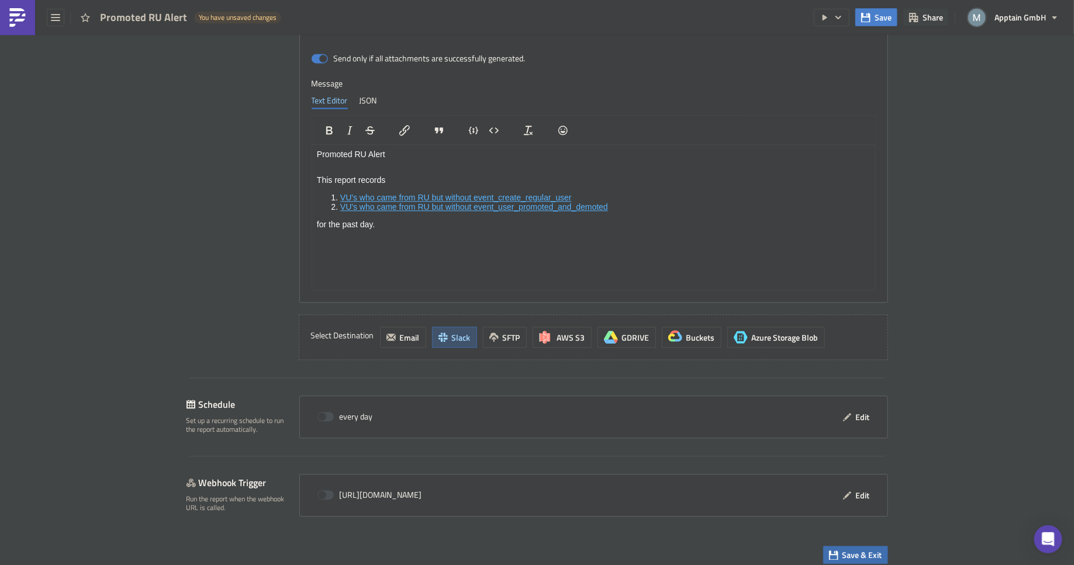
click at [855, 549] on span "Save & Exit" at bounding box center [862, 555] width 40 height 12
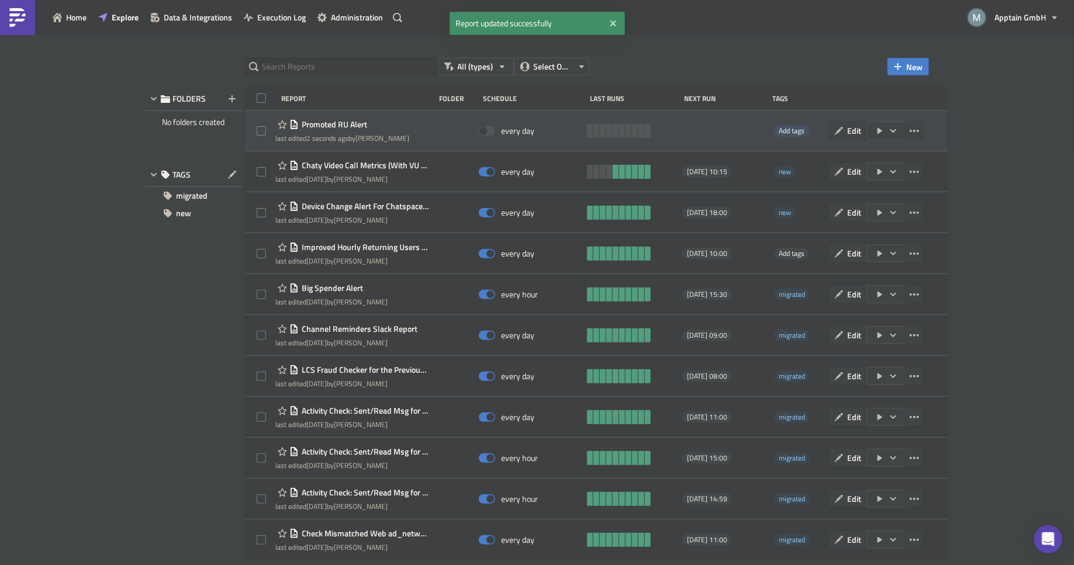
click at [804, 130] on span "Add tags" at bounding box center [792, 130] width 26 height 11
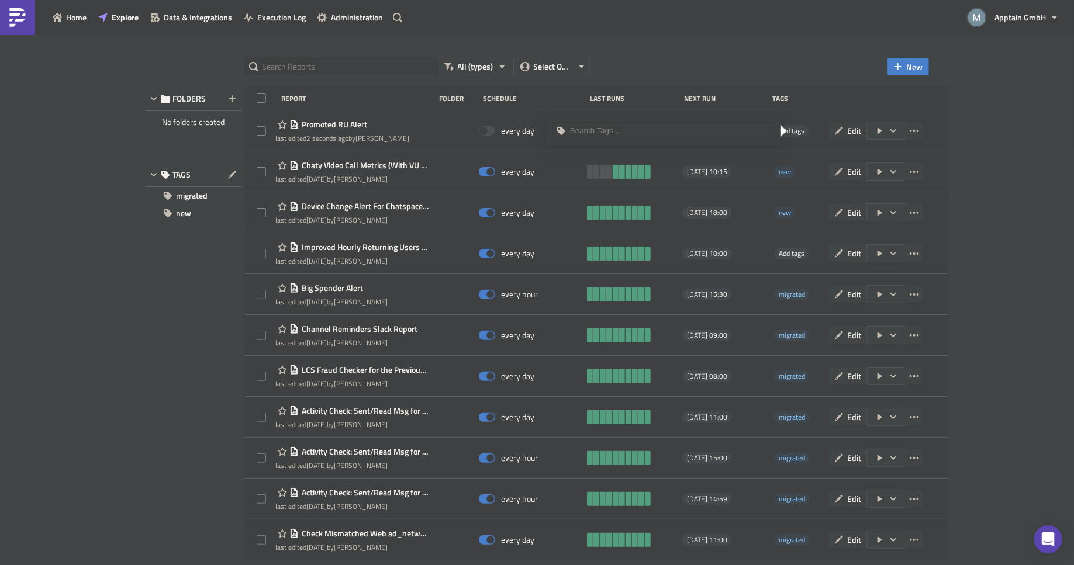
click at [621, 134] on input at bounding box center [670, 131] width 201 height 12
click at [596, 165] on div "new" at bounding box center [664, 169] width 208 height 12
click at [1020, 171] on div "All (types) Select Owner New FOLDERS No folders created TAGS migrated new Repor…" at bounding box center [537, 300] width 1074 height 533
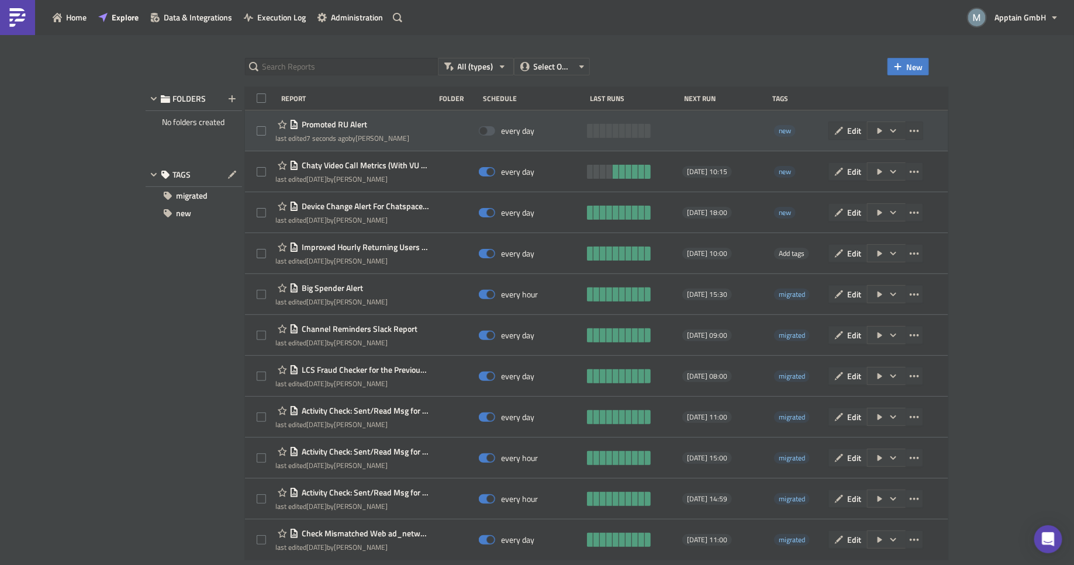
click at [492, 131] on span at bounding box center [487, 130] width 16 height 9
click at [489, 131] on input "checkbox" at bounding box center [485, 131] width 8 height 8
checkbox input "true"
click at [347, 126] on span "Promoted RU Alert" at bounding box center [333, 124] width 68 height 11
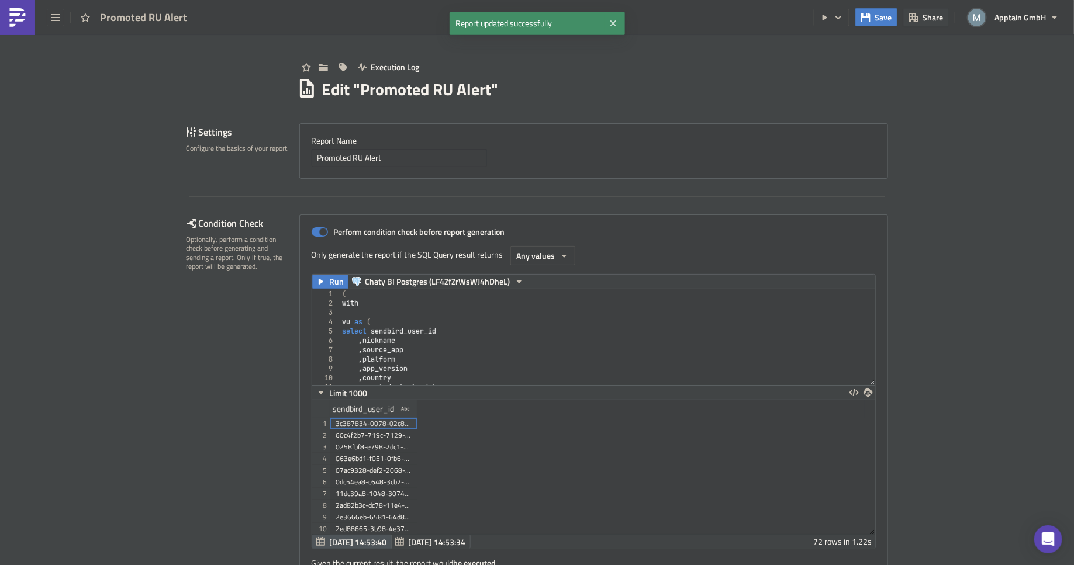
scroll to position [134, 564]
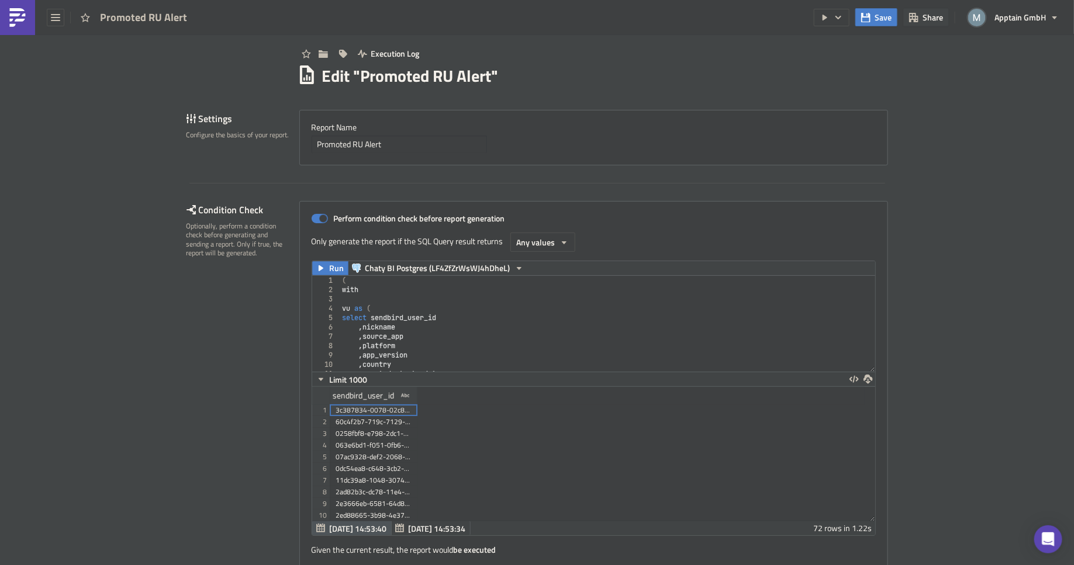
click at [251, 417] on div "Condition Check Optionally, perform a condition check before generating and sen…" at bounding box center [243, 384] width 113 height 367
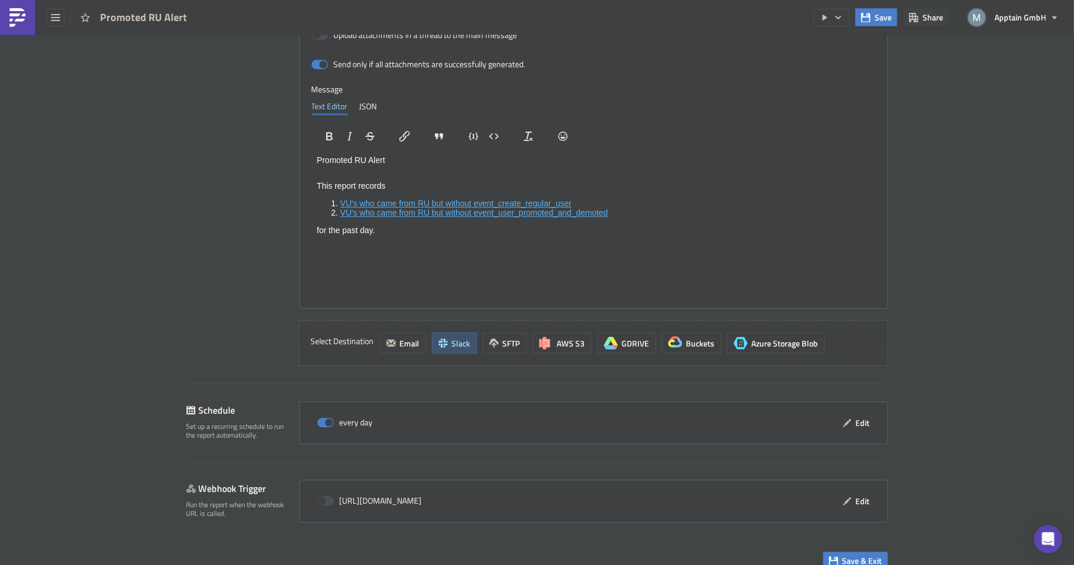
scroll to position [1277, 0]
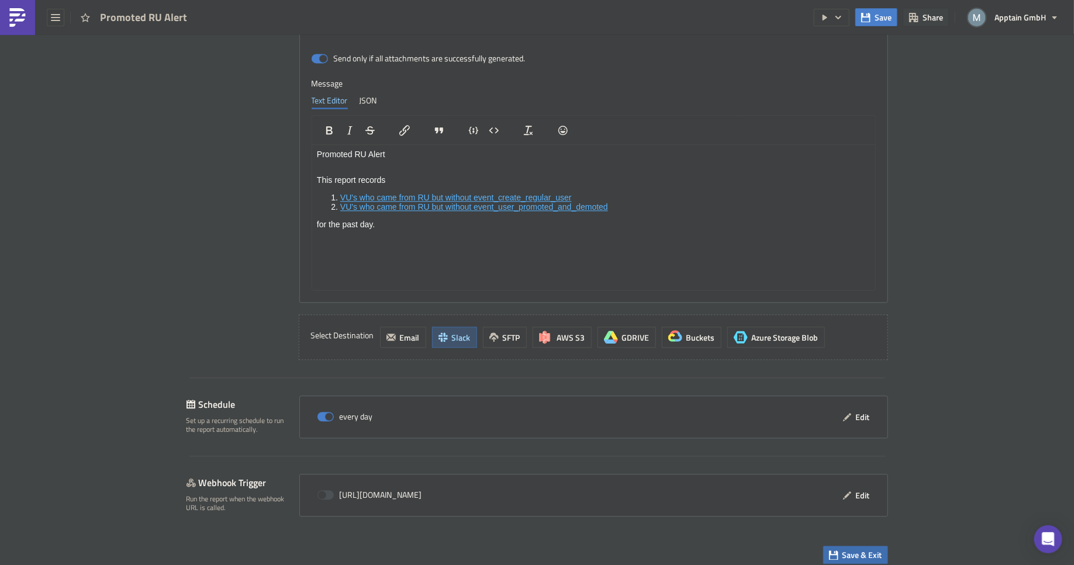
click at [860, 549] on span "Save & Exit" at bounding box center [862, 555] width 40 height 12
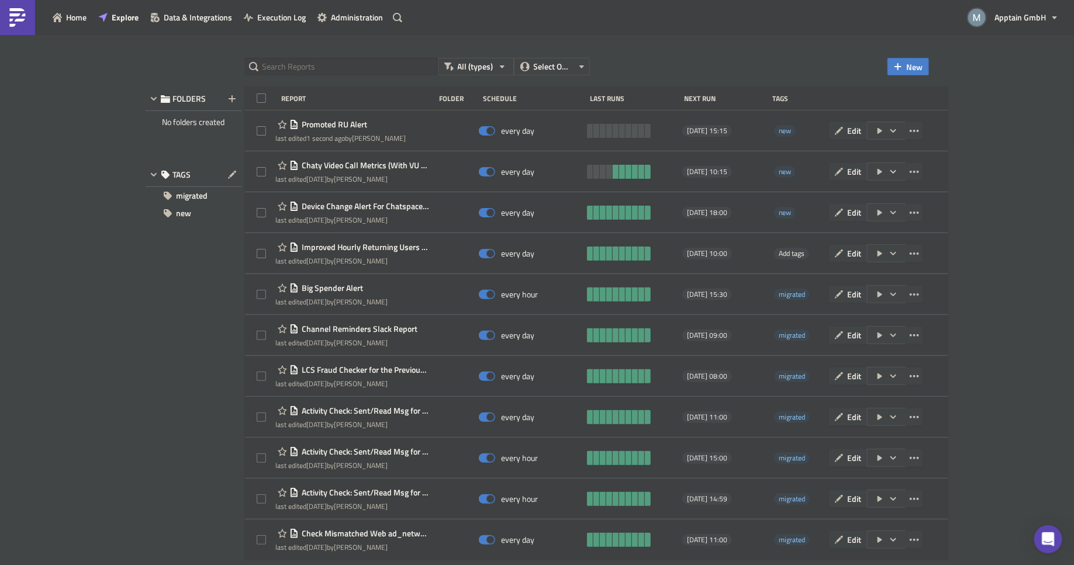
click at [142, 331] on div "All (types) Select Owner New FOLDERS No folders created TAGS migrated new Repor…" at bounding box center [537, 301] width 795 height 486
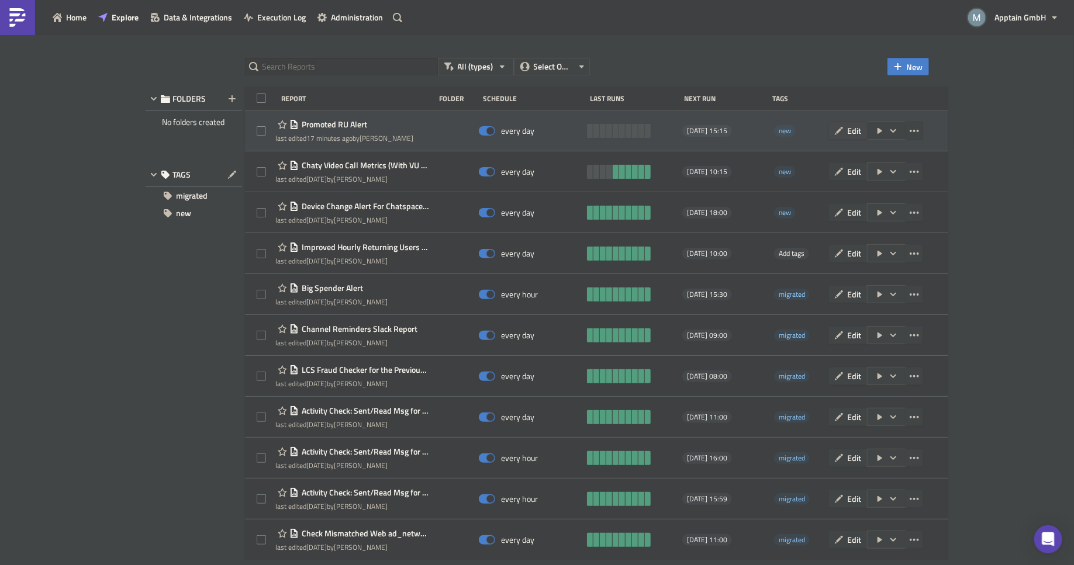
click at [862, 131] on span "Edit" at bounding box center [855, 131] width 14 height 12
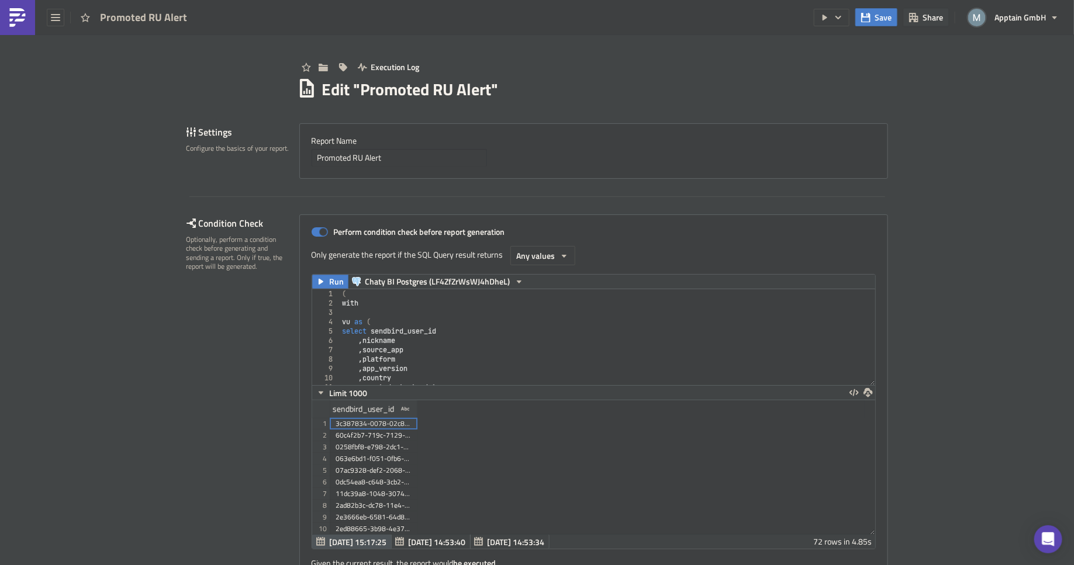
scroll to position [134, 564]
click at [367, 315] on div "( with vu as ( select sendbird_user_id , nickname , source_app , platform , app…" at bounding box center [602, 346] width 525 height 115
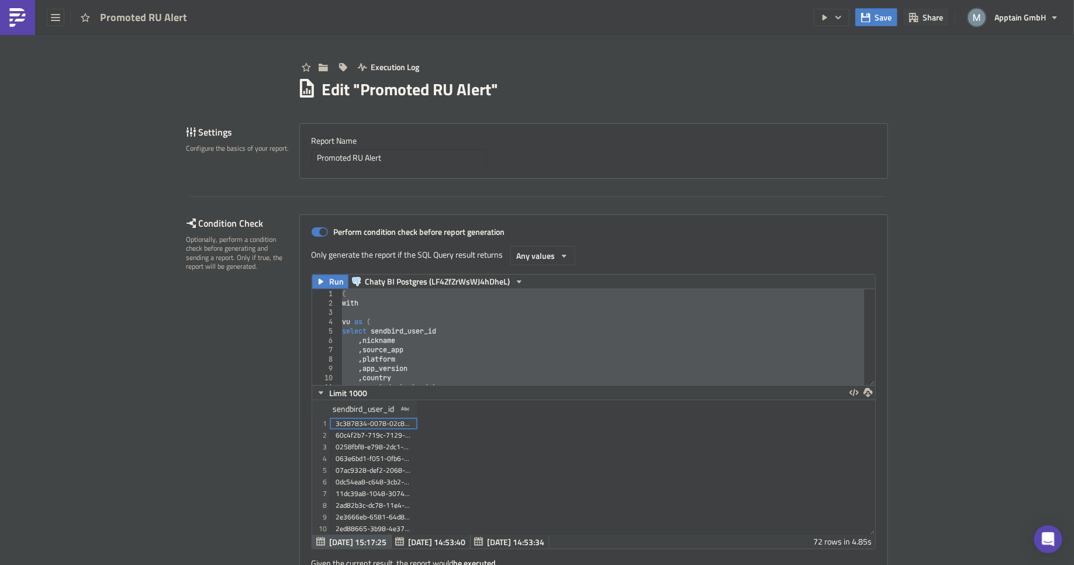
paste textarea
type textarea ")"
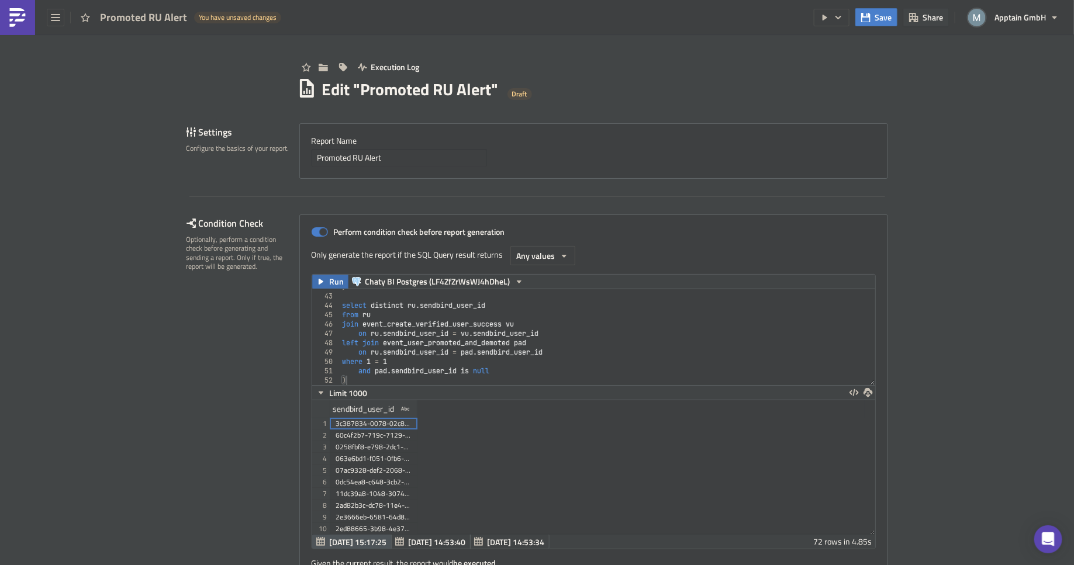
click at [330, 283] on span "Run" at bounding box center [337, 282] width 15 height 14
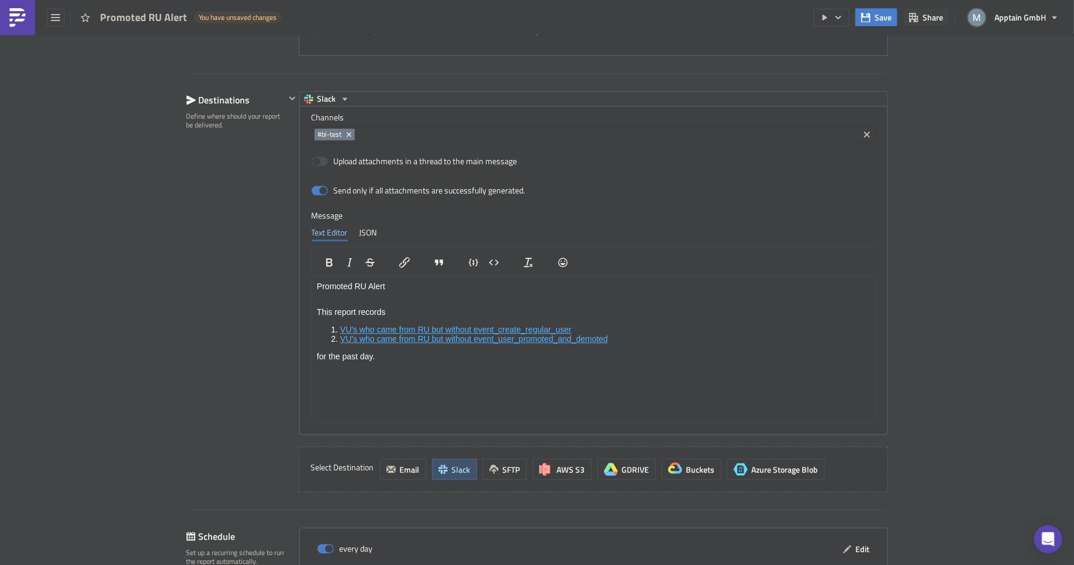
scroll to position [1257, 0]
click at [476, 302] on p "Rich Text Area. Press ALT-0 for help." at bounding box center [593, 297] width 554 height 9
click at [406, 309] on p "This report records" at bounding box center [593, 310] width 554 height 9
click at [343, 309] on p "This report records" at bounding box center [593, 310] width 554 height 9
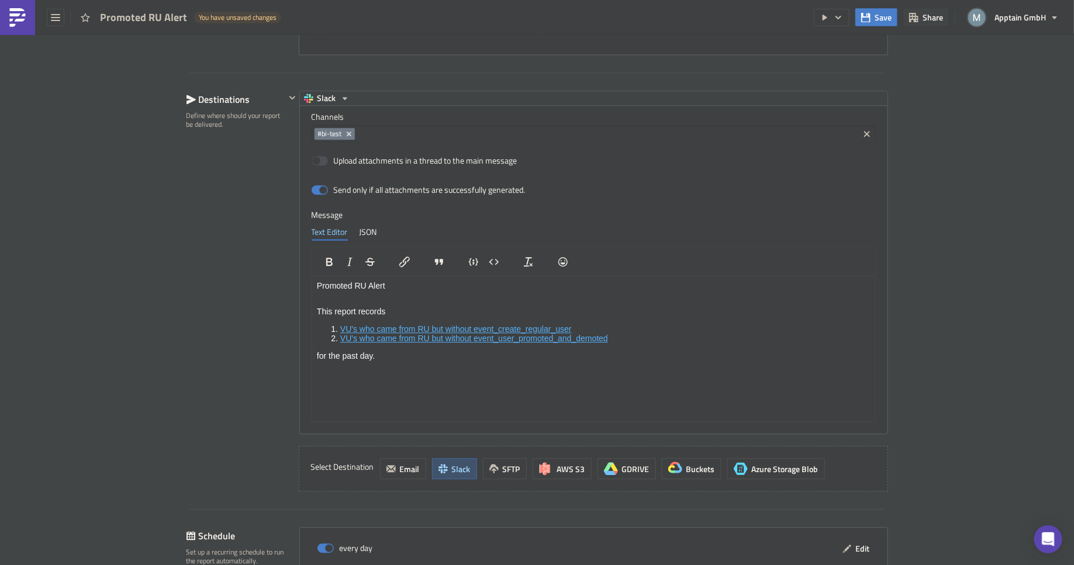
click at [375, 316] on p "This report records" at bounding box center [593, 310] width 554 height 9
click at [345, 312] on p "This report records" at bounding box center [593, 310] width 554 height 9
click at [404, 255] on icon "Insert/edit link" at bounding box center [405, 262] width 14 height 14
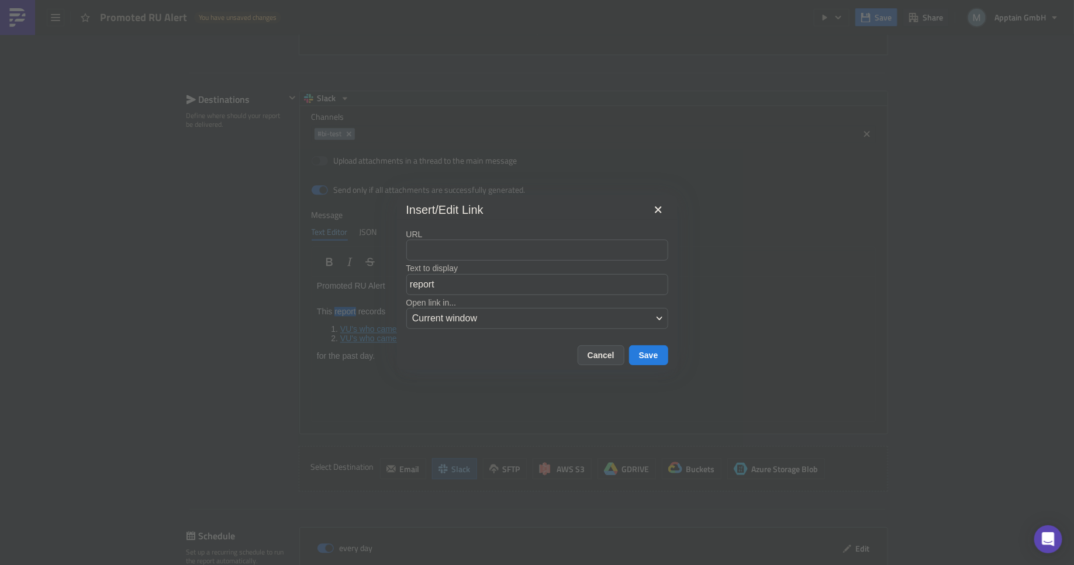
type input "[URL][DOMAIN_NAME]"
click at [650, 354] on button "Save" at bounding box center [648, 356] width 39 height 20
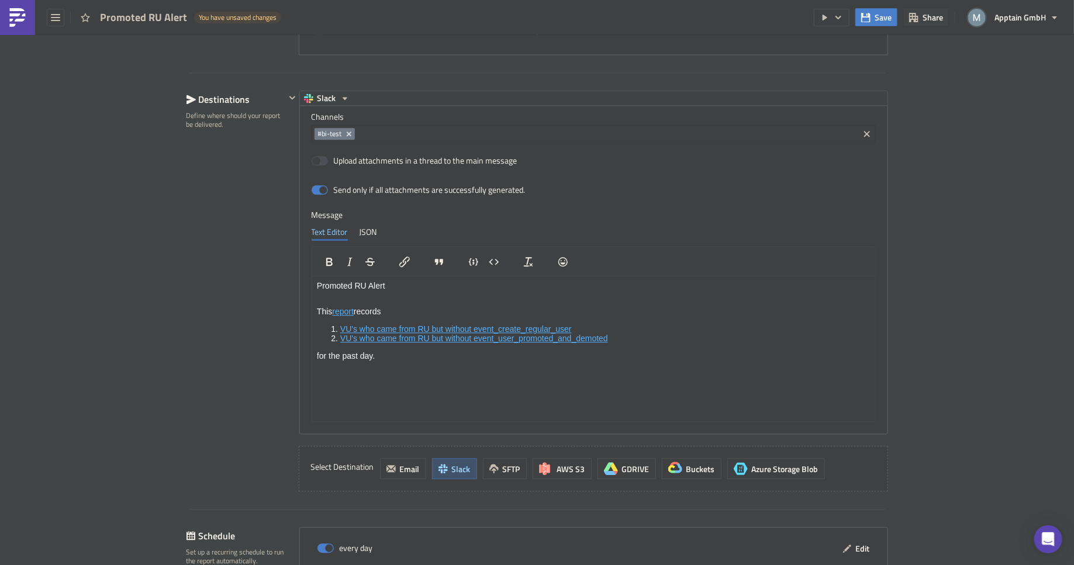
click at [415, 317] on body "Promoted RU Alert This report records VU's who came from RU but without event_c…" at bounding box center [593, 321] width 554 height 80
click at [400, 354] on p "for the past day." at bounding box center [593, 355] width 554 height 9
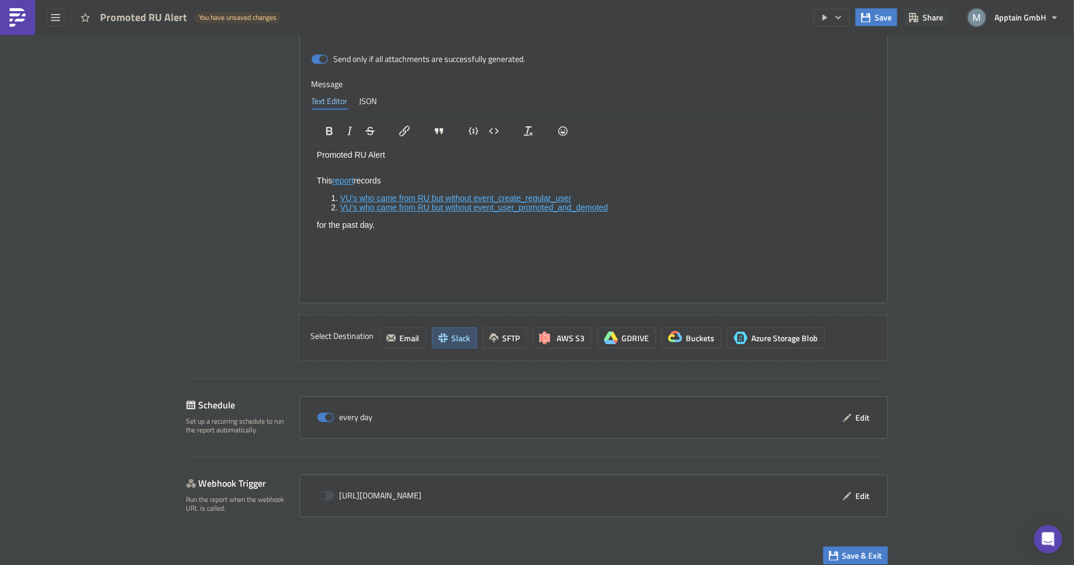
scroll to position [1389, 0]
click at [859, 412] on span "Edit" at bounding box center [863, 417] width 14 height 12
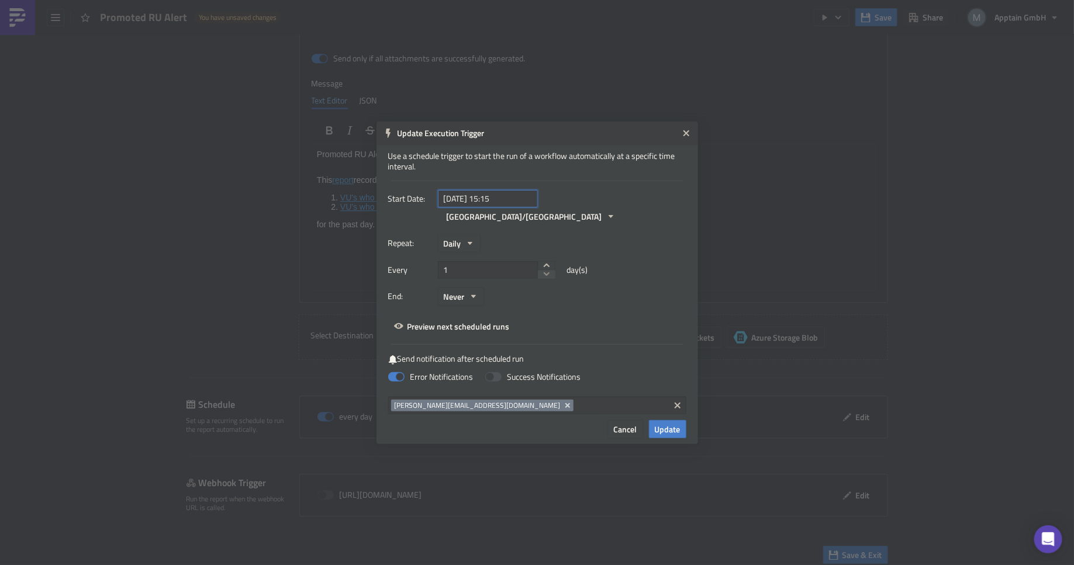
select select "7"
select select "2025"
click at [513, 206] on input "[DATE] 15:15" at bounding box center [488, 199] width 100 height 18
drag, startPoint x: 519, startPoint y: 204, endPoint x: 491, endPoint y: 206, distance: 28.2
click at [491, 206] on input "[DATE] 15:15" at bounding box center [488, 199] width 100 height 18
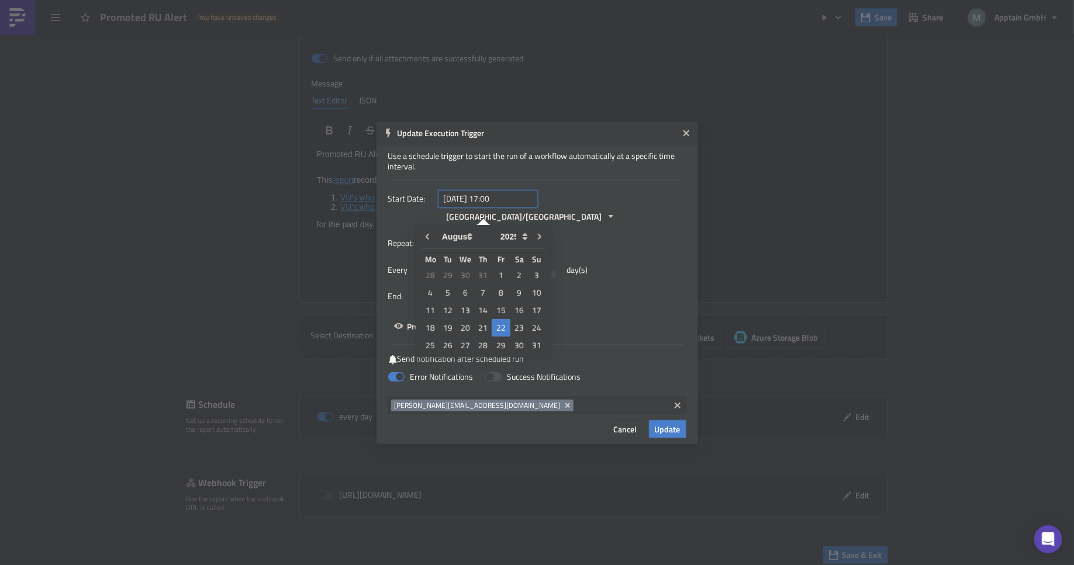
type input "2025-08-22 17:00"
click at [635, 288] on div "End: Never" at bounding box center [537, 297] width 298 height 18
click at [661, 423] on span "Update" at bounding box center [668, 429] width 26 height 12
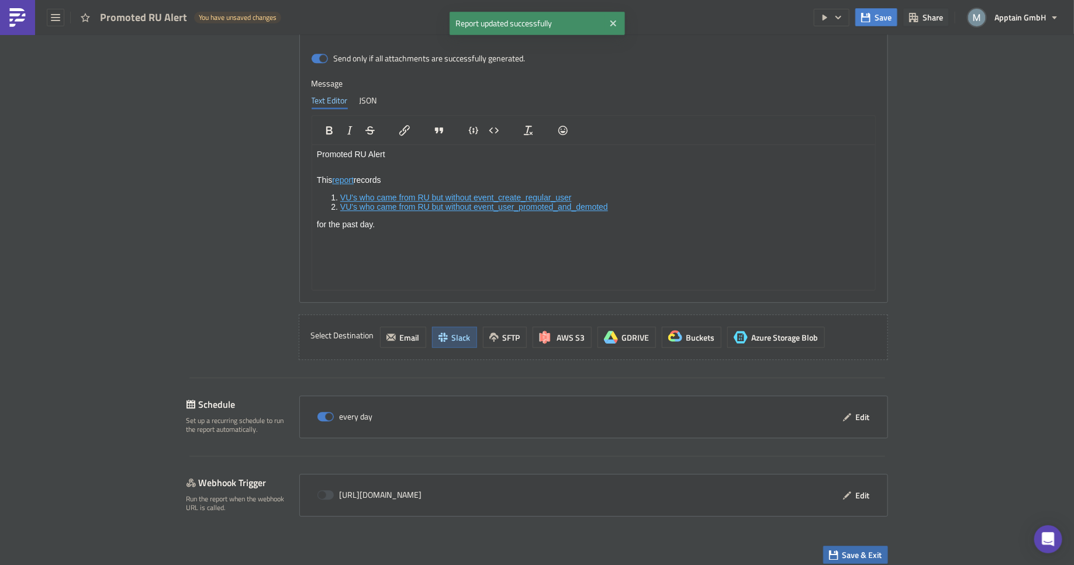
click at [859, 549] on span "Save & Exit" at bounding box center [862, 555] width 40 height 12
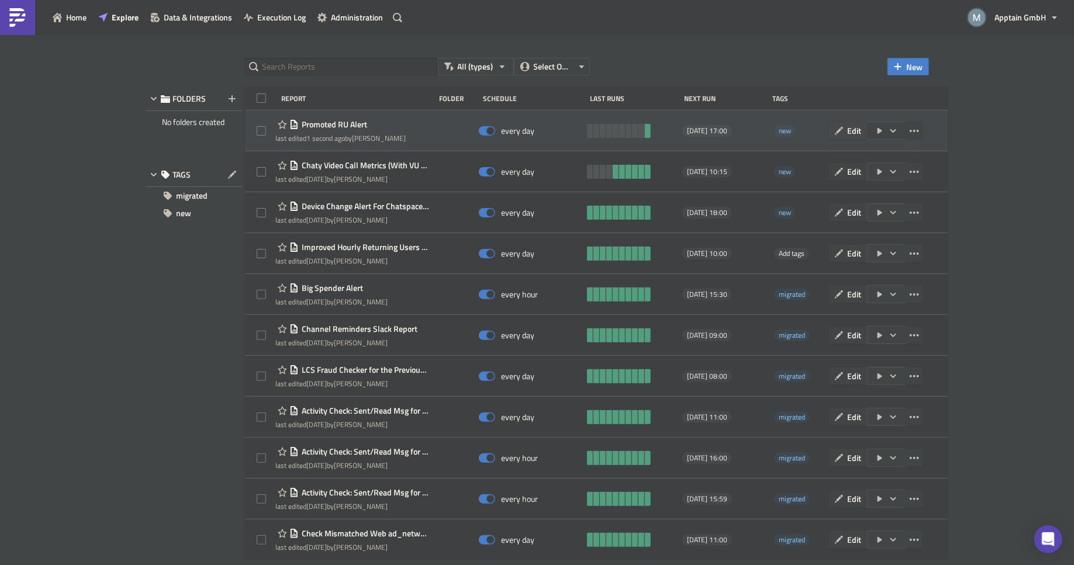
click at [862, 130] on span "Edit" at bounding box center [855, 131] width 14 height 12
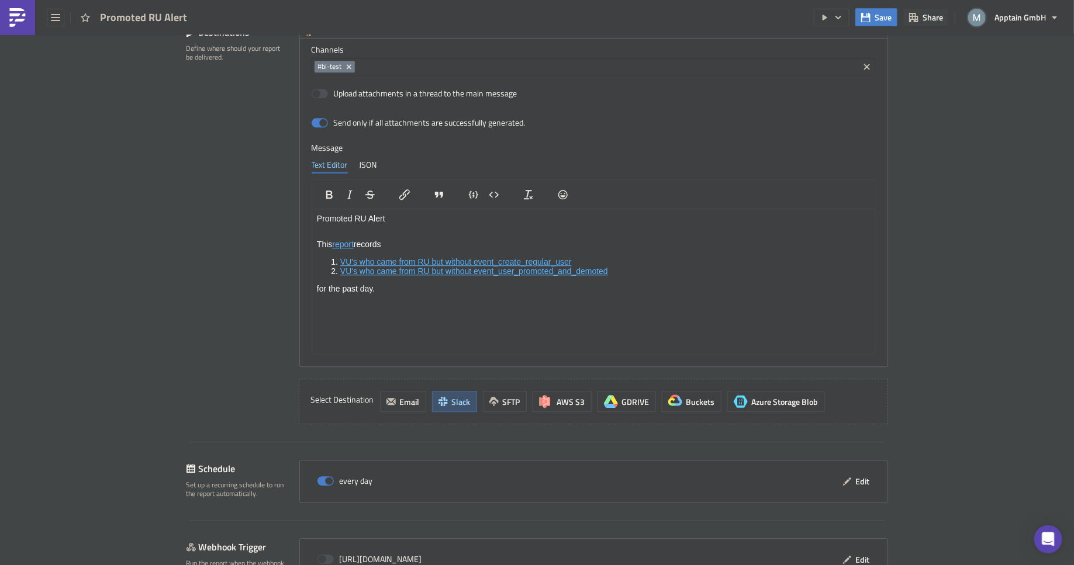
scroll to position [1389, 0]
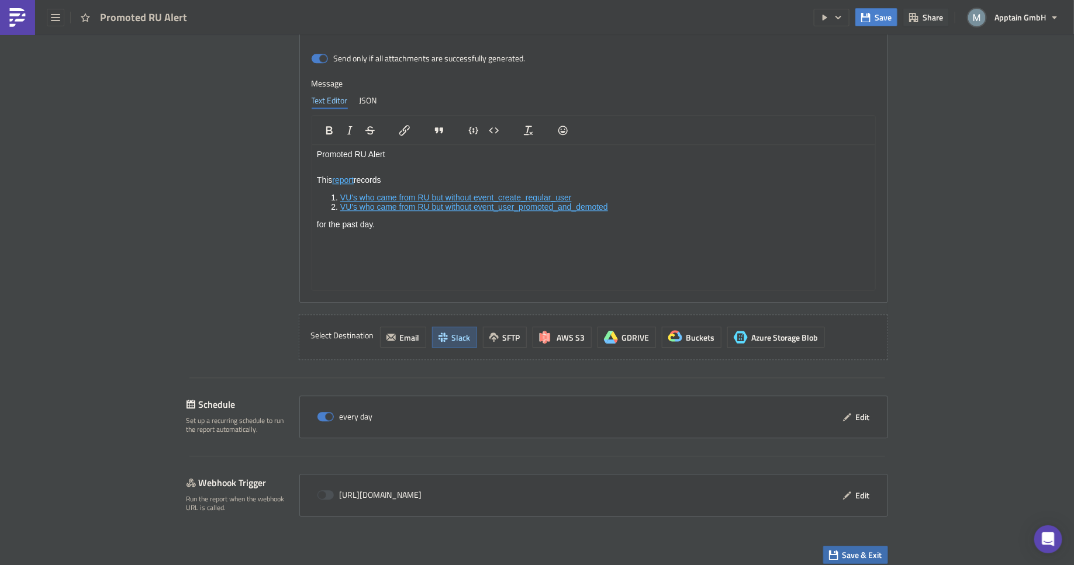
click at [842, 549] on span "Save & Exit" at bounding box center [862, 555] width 40 height 12
